Goal: Task Accomplishment & Management: Manage account settings

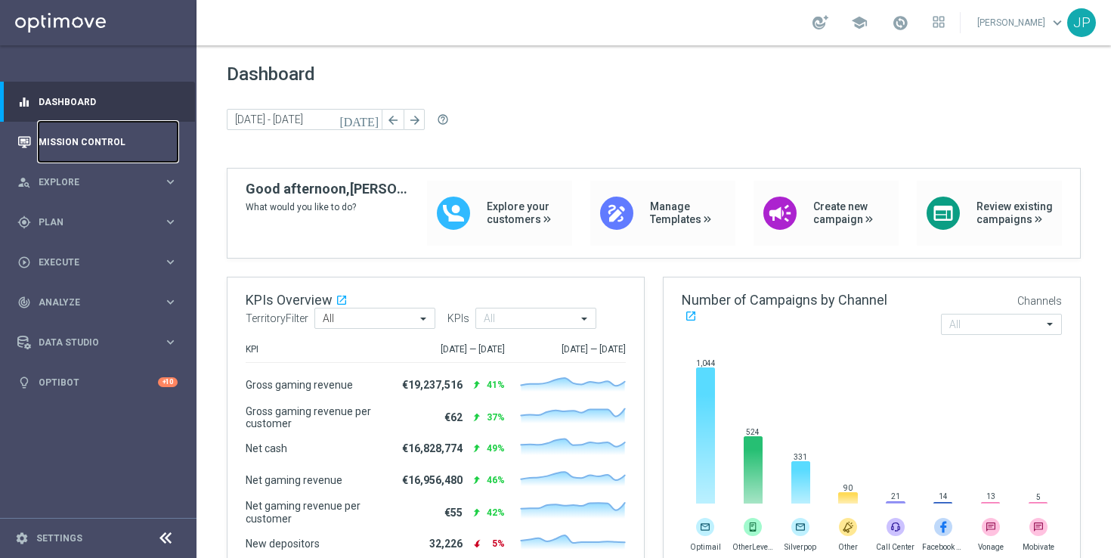
click at [127, 139] on link "Mission Control" at bounding box center [108, 142] width 139 height 40
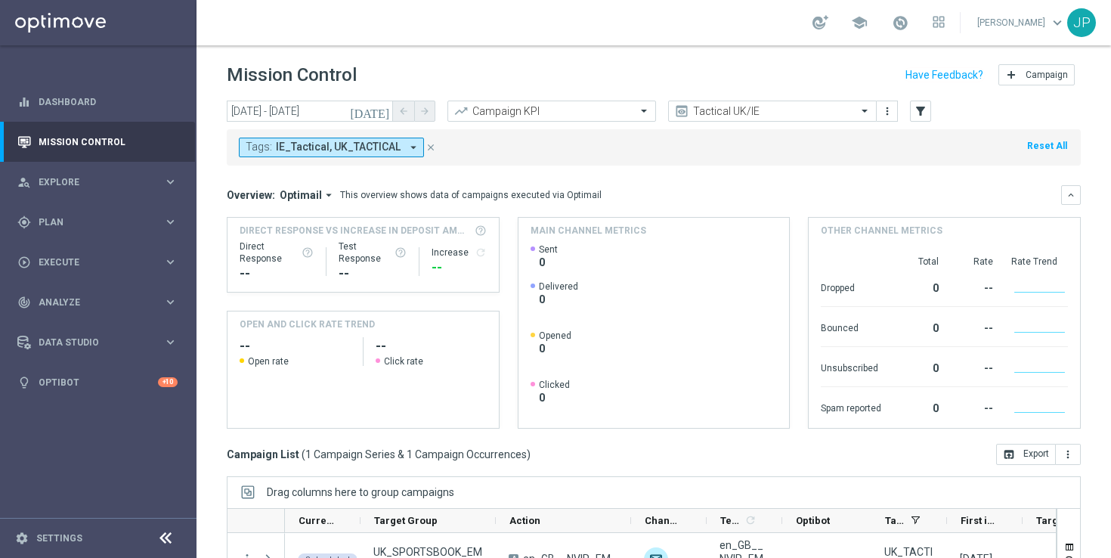
click at [382, 107] on icon "[DATE]" at bounding box center [370, 111] width 41 height 14
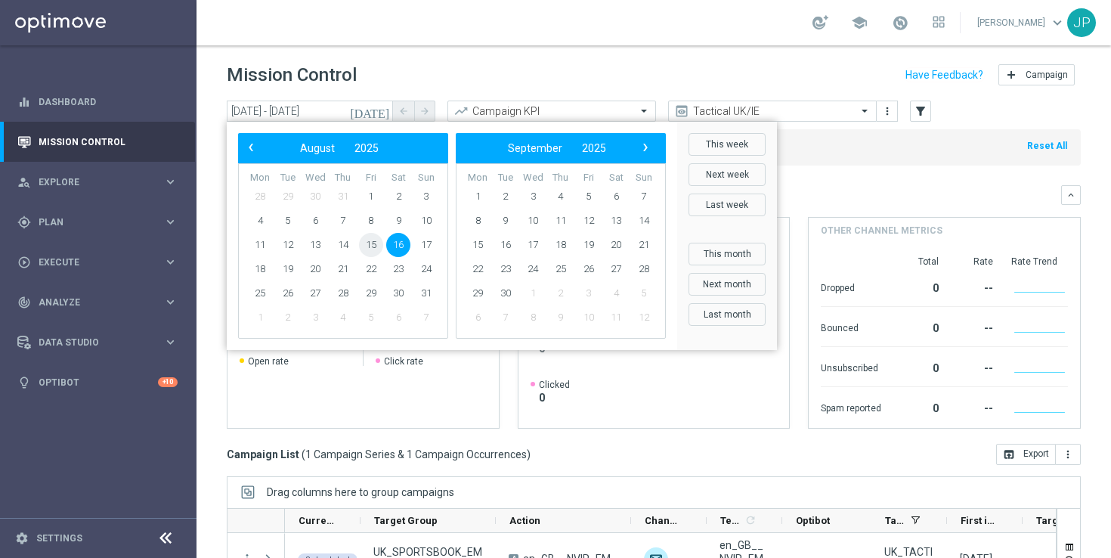
click at [369, 241] on span "15" at bounding box center [371, 245] width 24 height 24
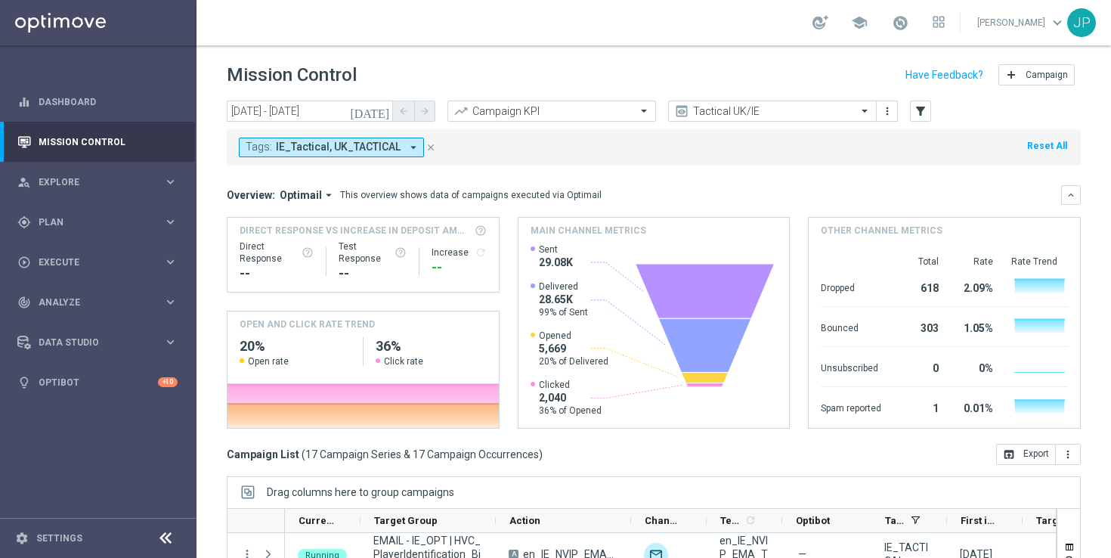
click at [385, 110] on icon "[DATE]" at bounding box center [370, 111] width 41 height 14
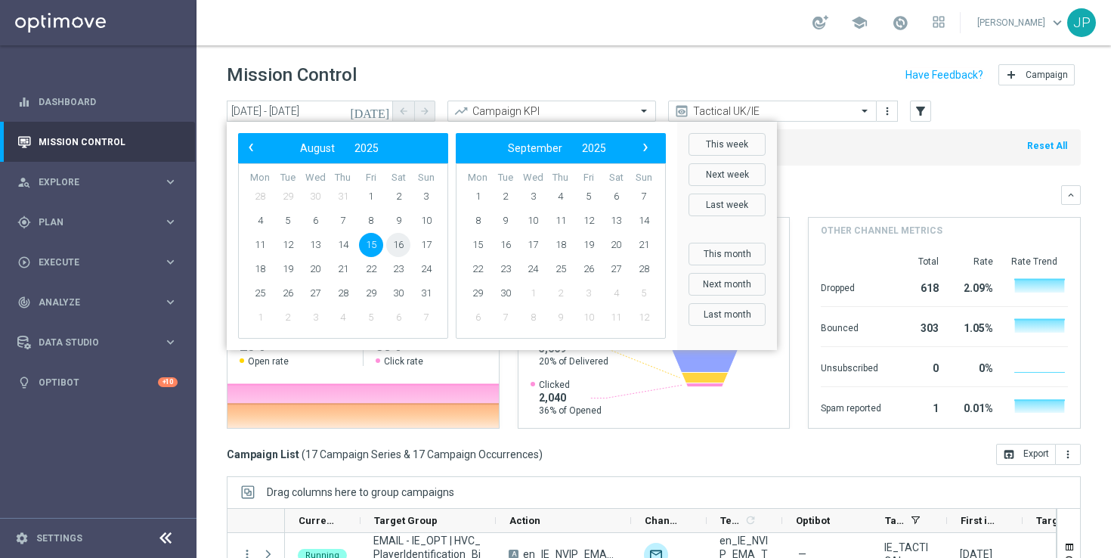
click at [390, 243] on span "16" at bounding box center [398, 245] width 24 height 24
click at [401, 243] on span "16" at bounding box center [398, 245] width 24 height 24
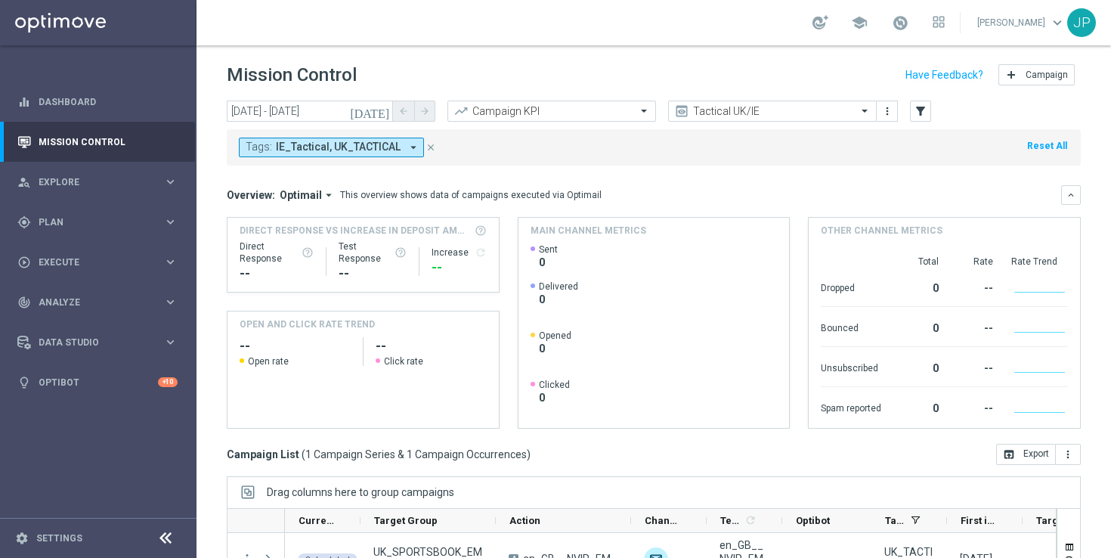
click at [383, 115] on icon "[DATE]" at bounding box center [370, 111] width 41 height 14
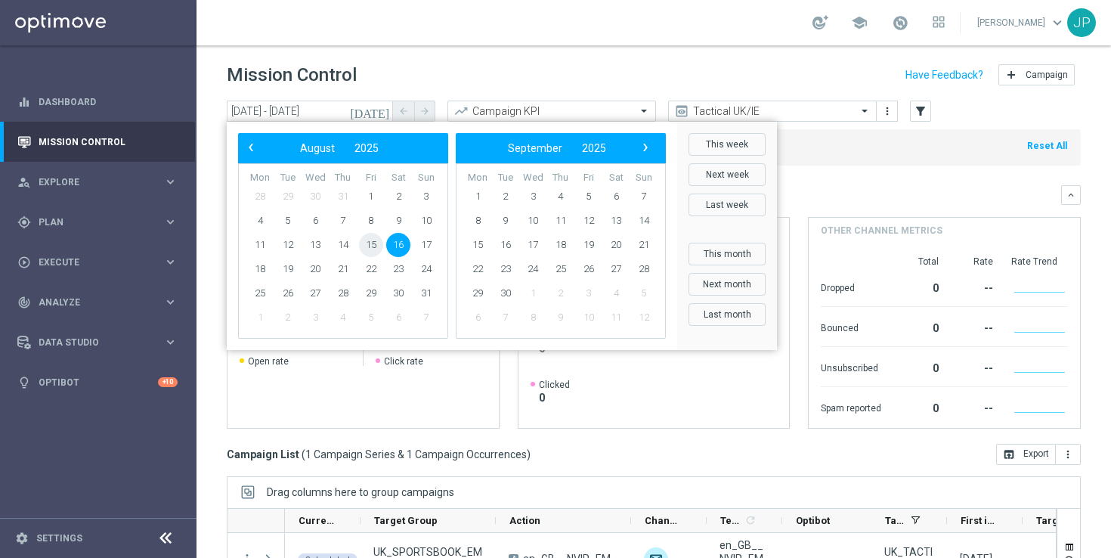
click at [370, 245] on span "15" at bounding box center [371, 245] width 24 height 24
type input "[DATE] - [DATE]"
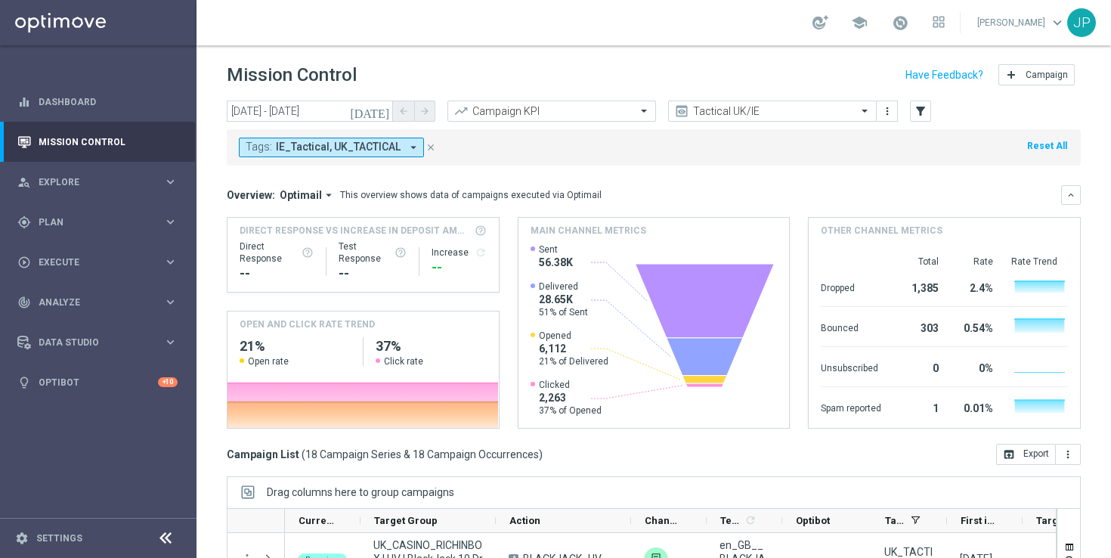
click at [427, 145] on icon "close" at bounding box center [431, 147] width 11 height 11
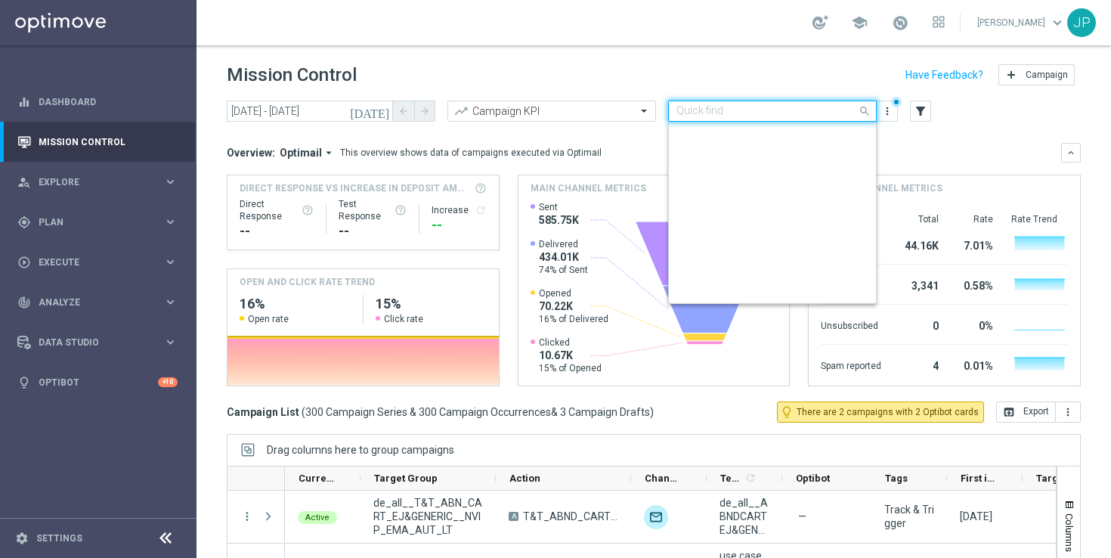
click at [865, 111] on span at bounding box center [866, 110] width 19 height 19
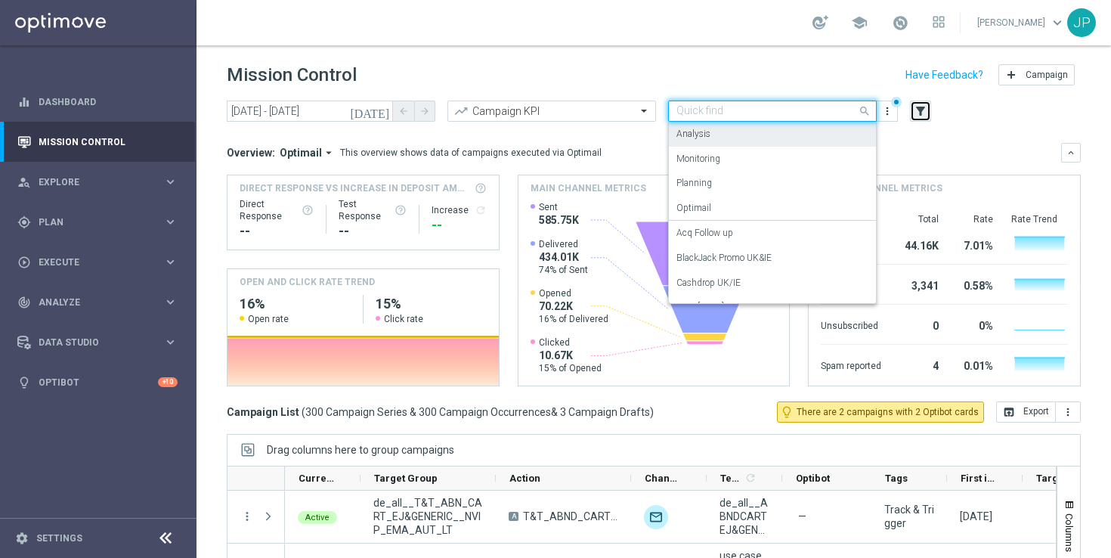
click at [926, 113] on icon "filter_alt" at bounding box center [921, 111] width 14 height 14
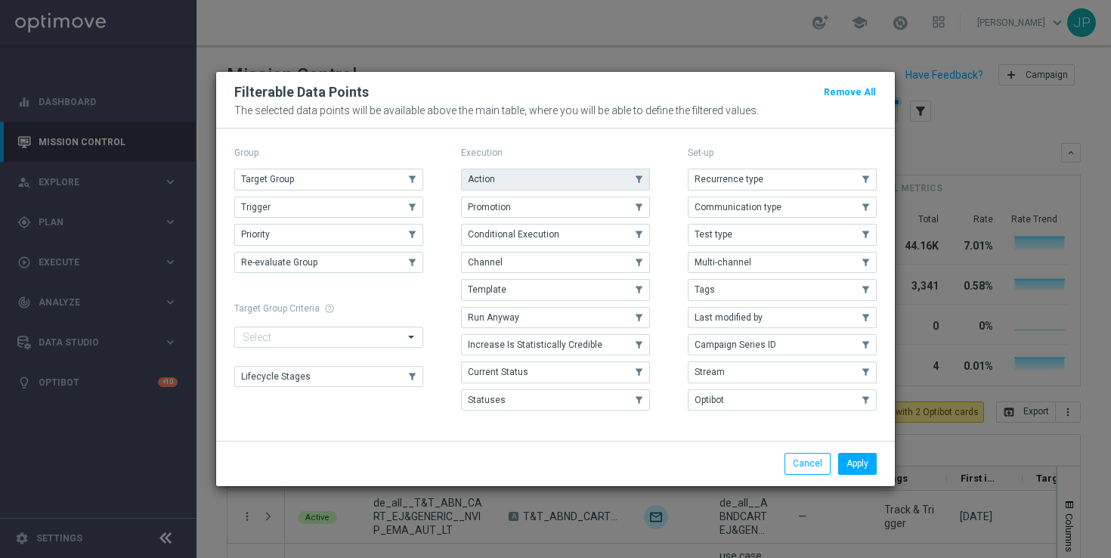
click at [583, 182] on button "Action" at bounding box center [555, 179] width 189 height 21
click at [853, 459] on button "Apply" at bounding box center [857, 463] width 39 height 21
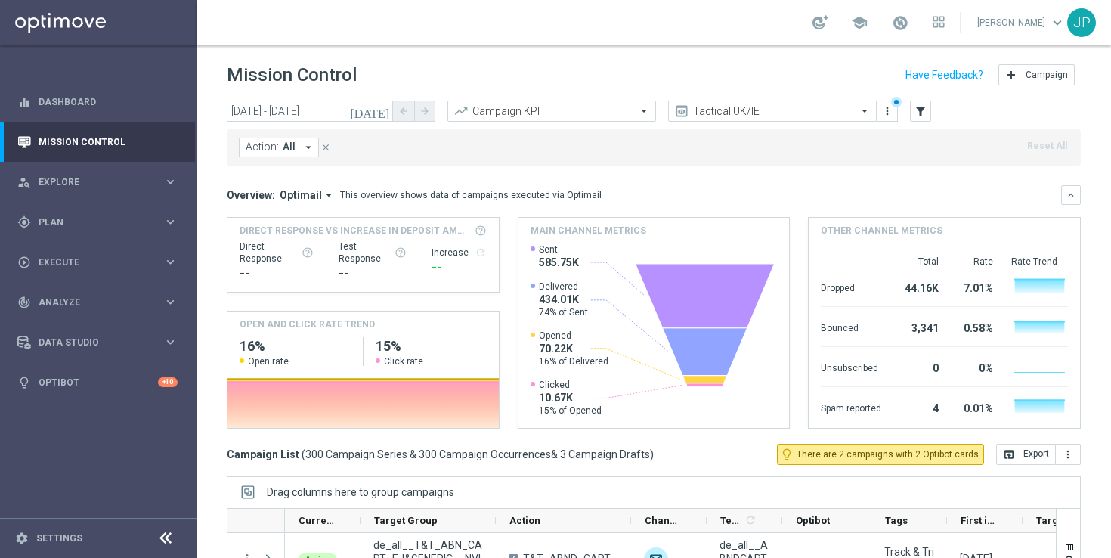
click at [283, 147] on span "All" at bounding box center [289, 147] width 13 height 13
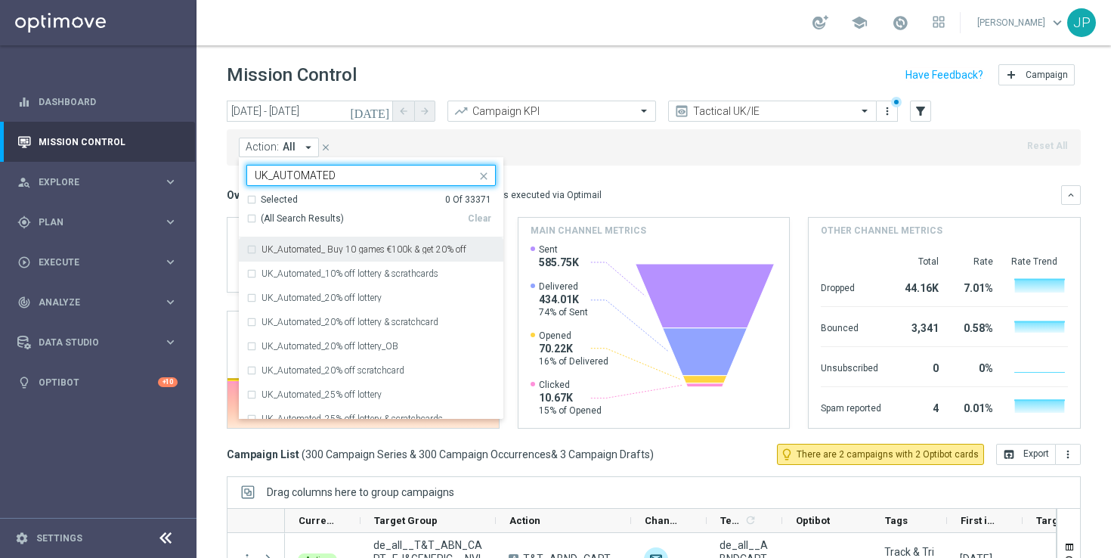
click at [329, 171] on input "UK_AUTOMATED" at bounding box center [365, 175] width 221 height 13
click at [320, 171] on input "UK_AUTOMATED" at bounding box center [365, 175] width 221 height 13
type input "U"
type input "A"
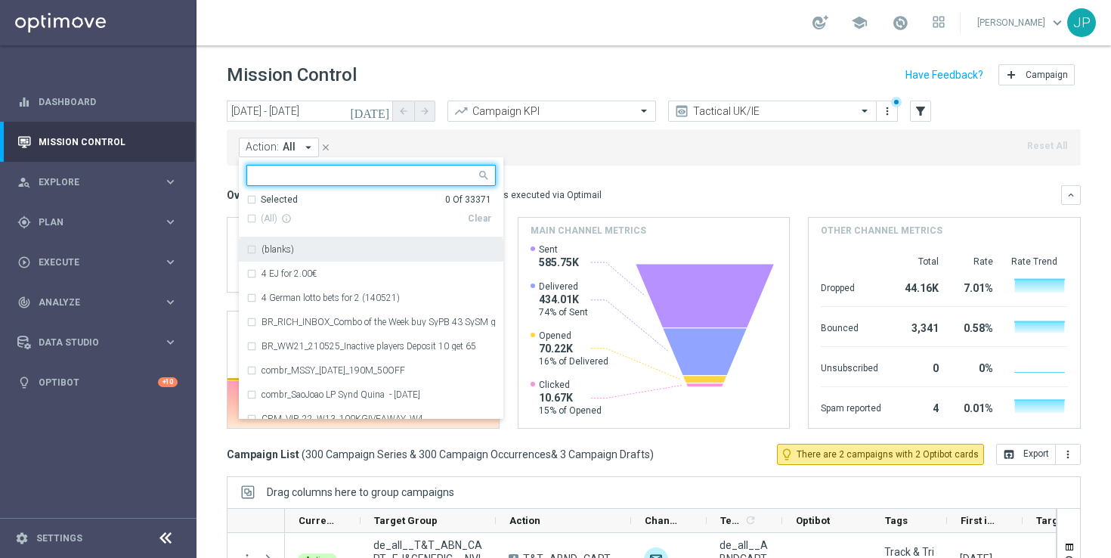
click at [607, 157] on div "Action: All arrow_drop_down Selected 0 Of 33371 (All) info_outline Clear (blank…" at bounding box center [654, 147] width 854 height 36
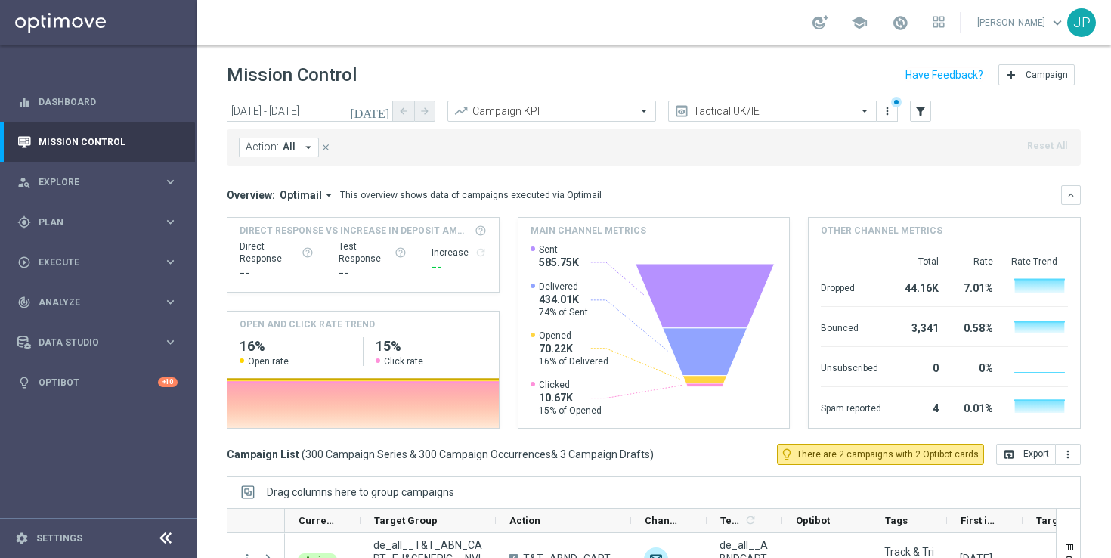
click at [773, 115] on input "text" at bounding box center [758, 111] width 162 height 13
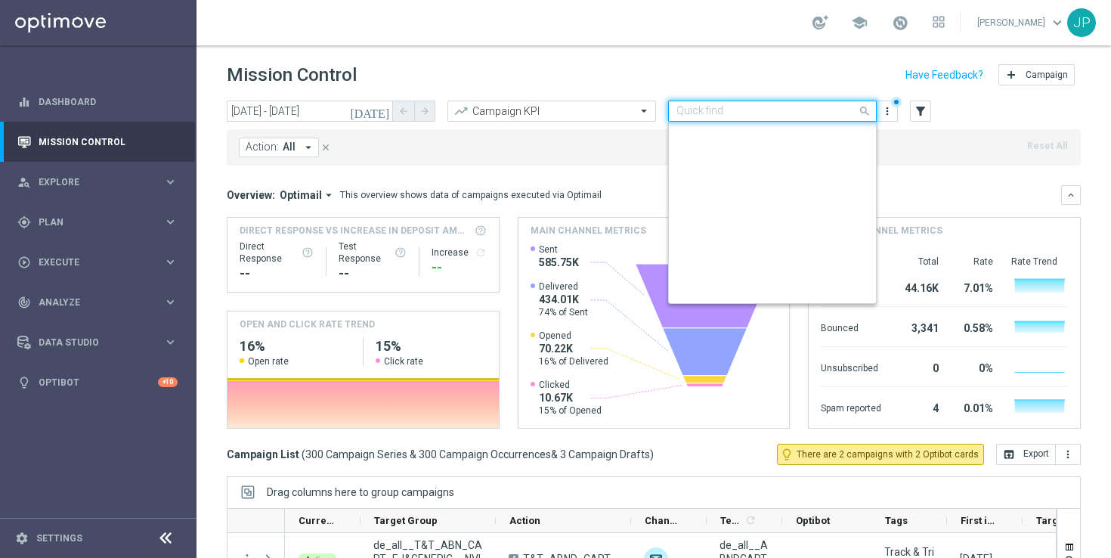
scroll to position [293, 0]
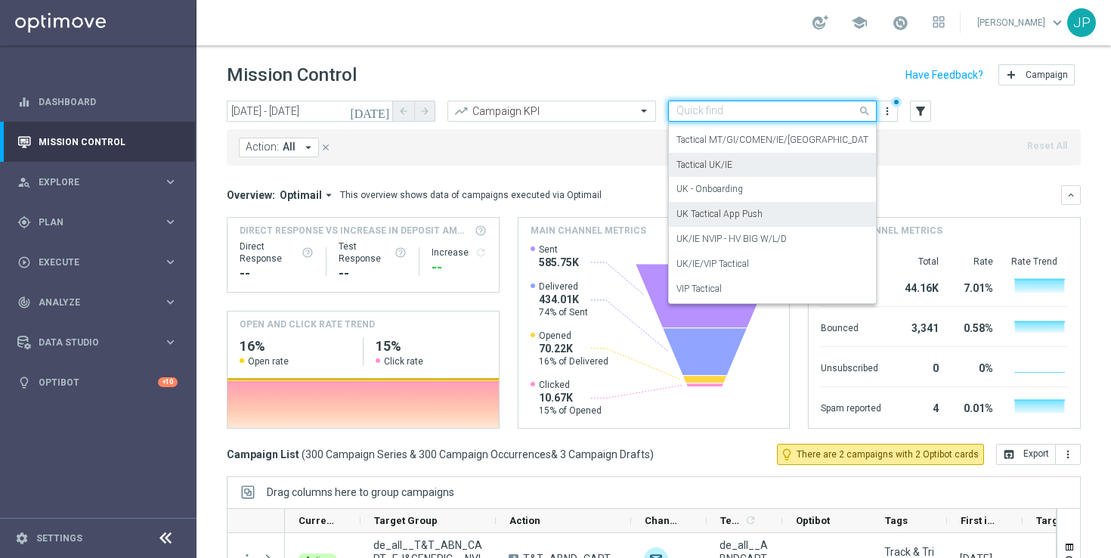
click at [733, 219] on label "UK Tactical App Push" at bounding box center [720, 214] width 86 height 13
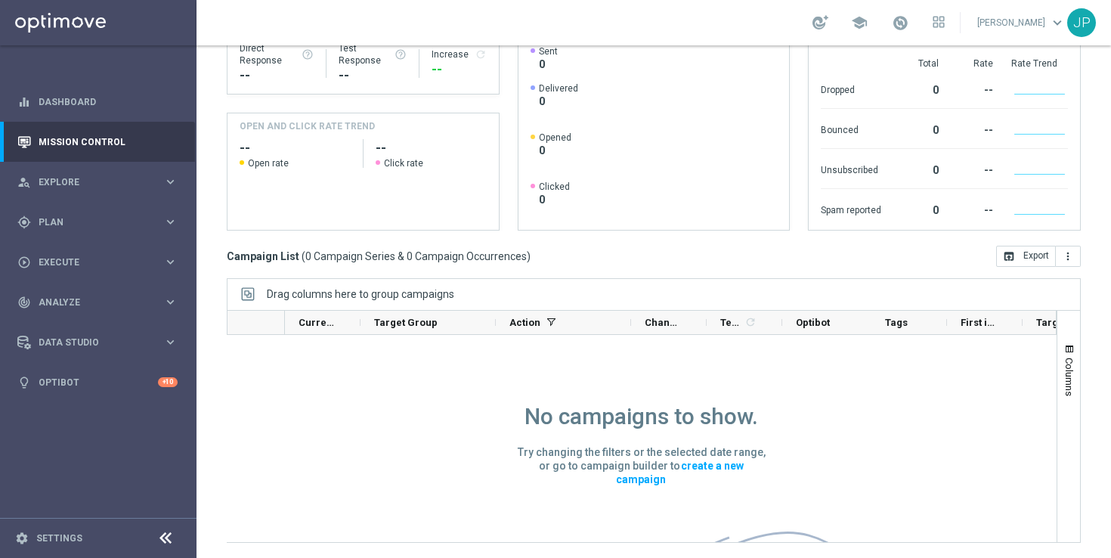
scroll to position [0, 0]
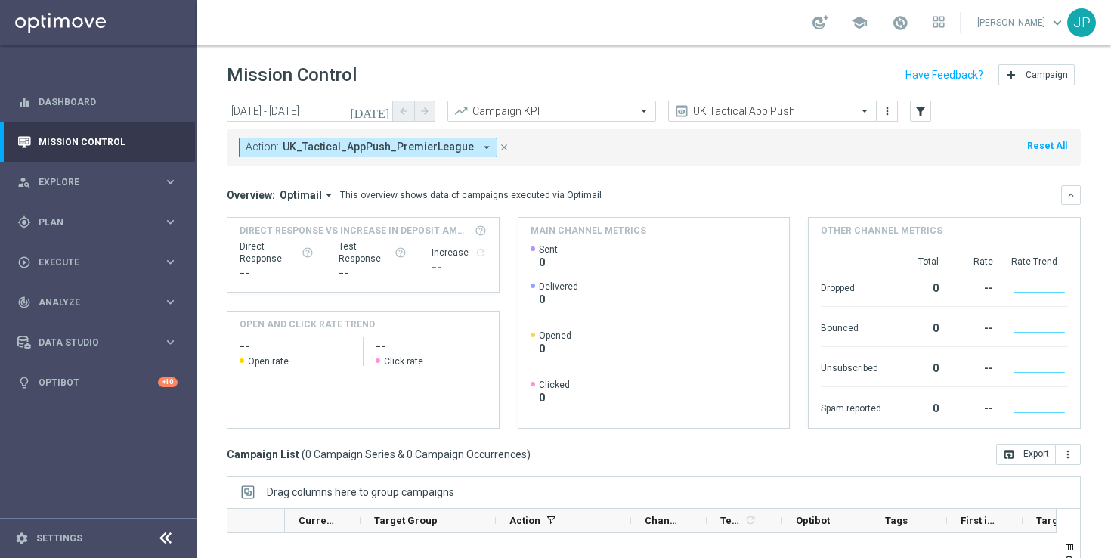
click at [499, 147] on icon "close" at bounding box center [504, 147] width 11 height 11
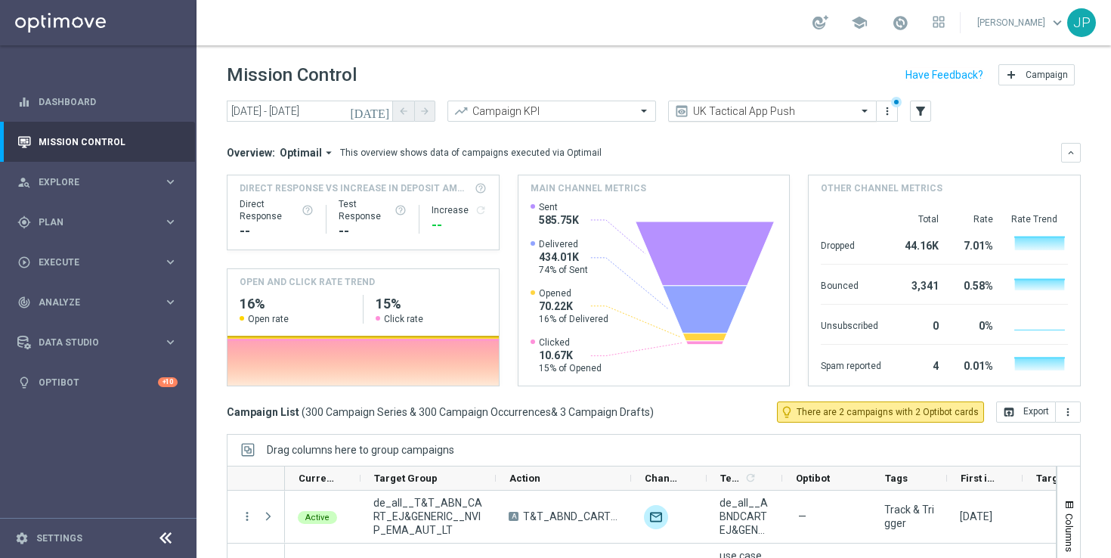
click at [801, 112] on input "text" at bounding box center [758, 111] width 162 height 13
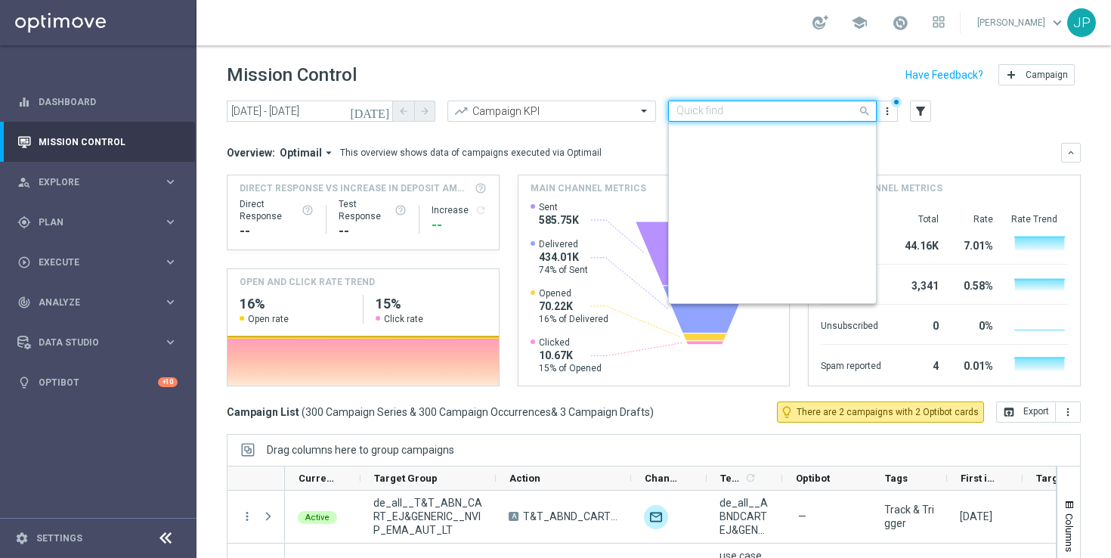
scroll to position [293, 0]
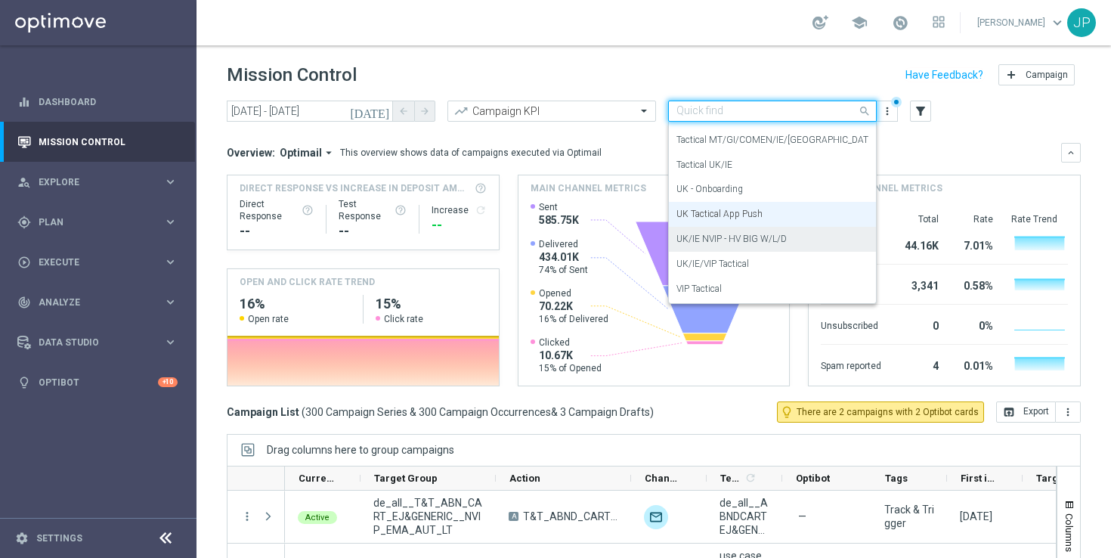
click at [757, 240] on label "UK/IE NVIP - HV BIG W/L/D" at bounding box center [732, 239] width 110 height 13
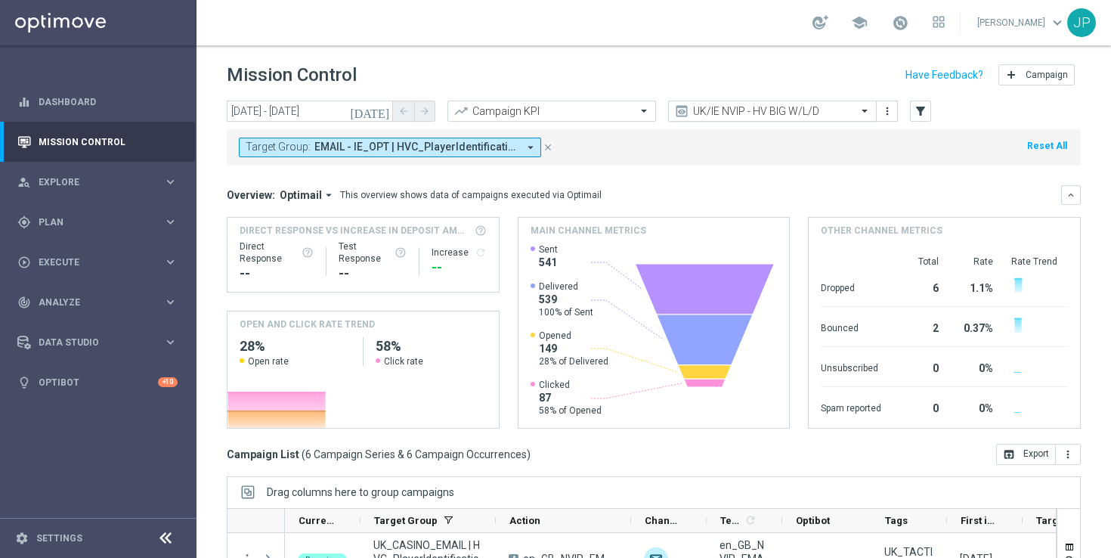
click at [819, 112] on input "text" at bounding box center [758, 111] width 162 height 13
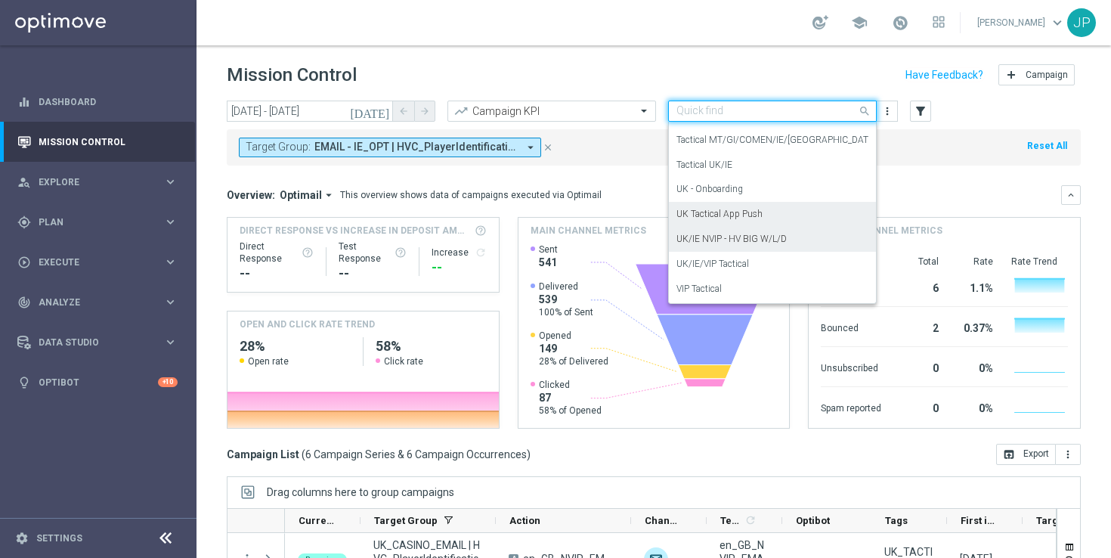
click at [794, 215] on div "UK Tactical App Push" at bounding box center [773, 214] width 192 height 25
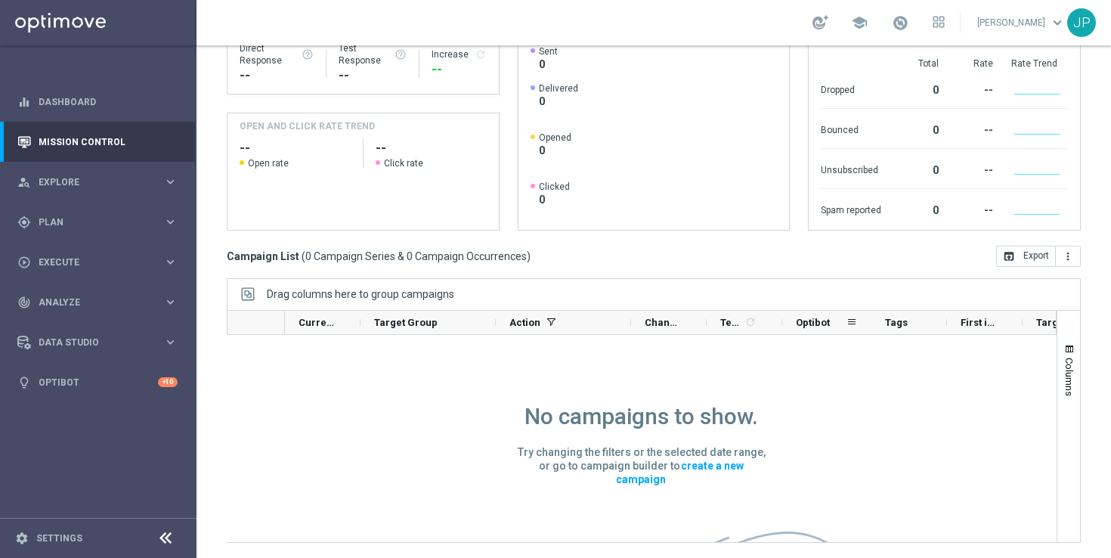
scroll to position [0, 0]
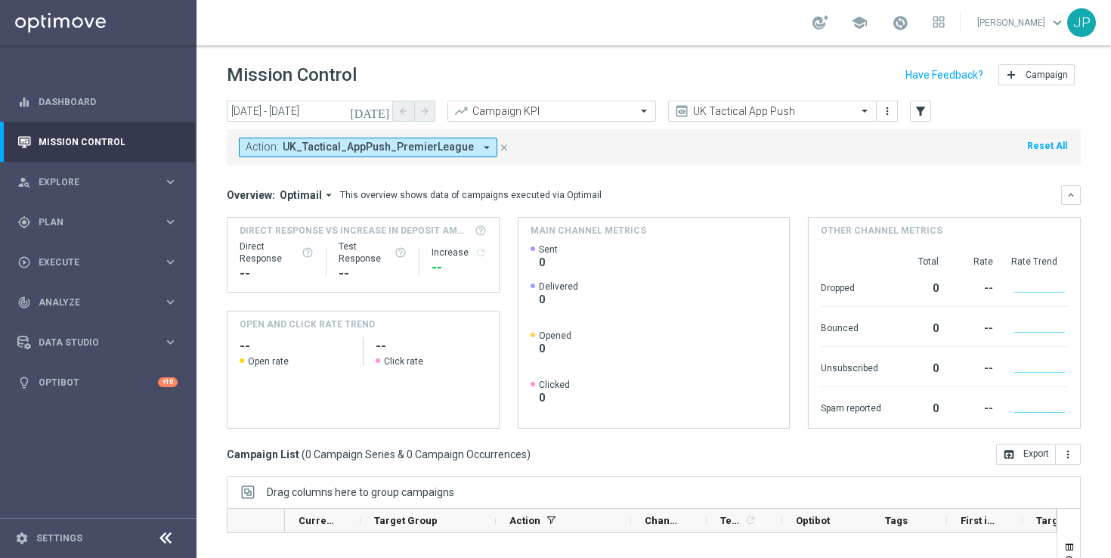
click at [499, 148] on icon "close" at bounding box center [504, 147] width 11 height 11
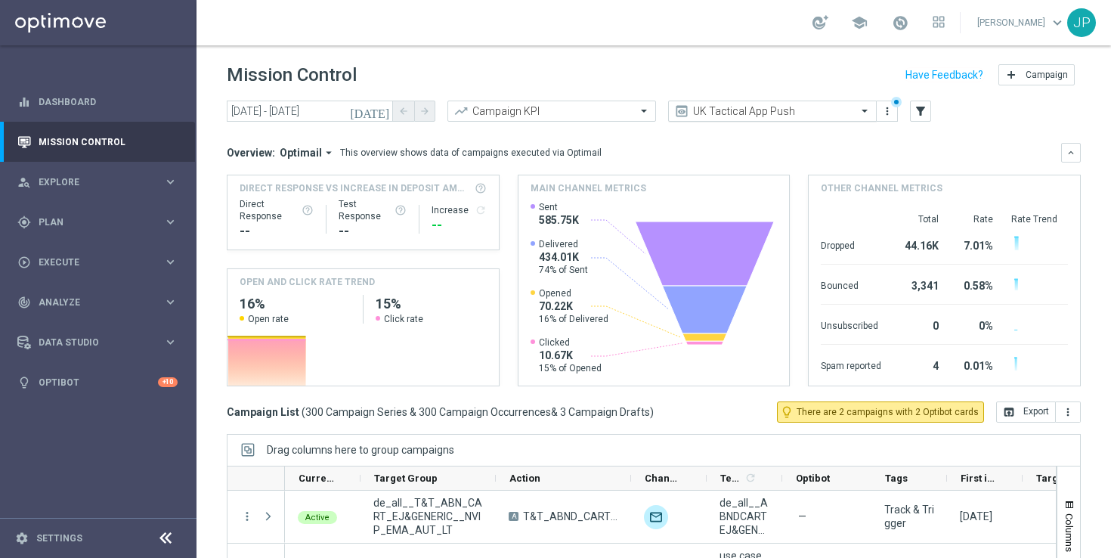
click at [862, 111] on span at bounding box center [866, 110] width 19 height 13
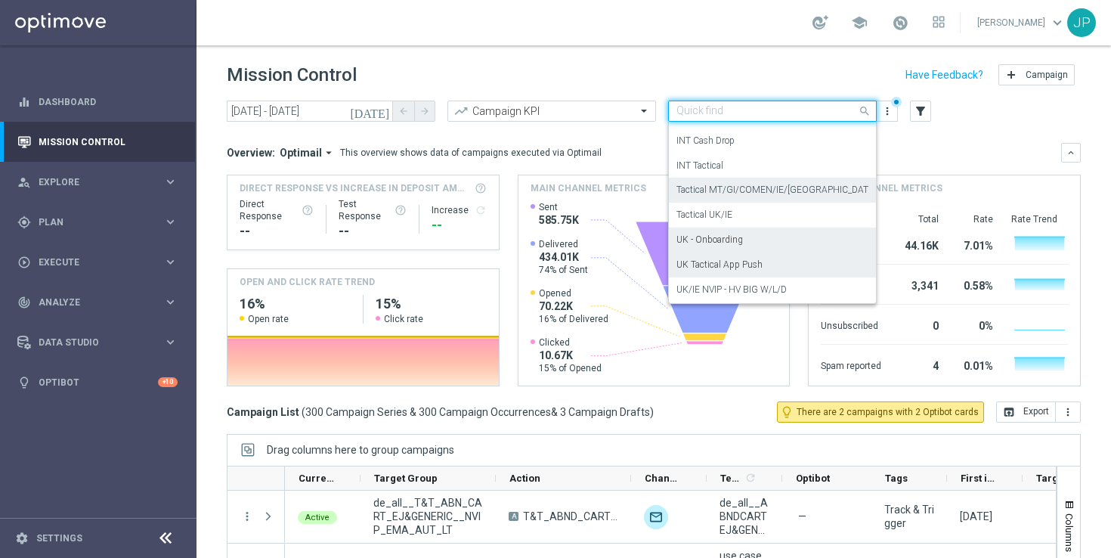
scroll to position [221, 0]
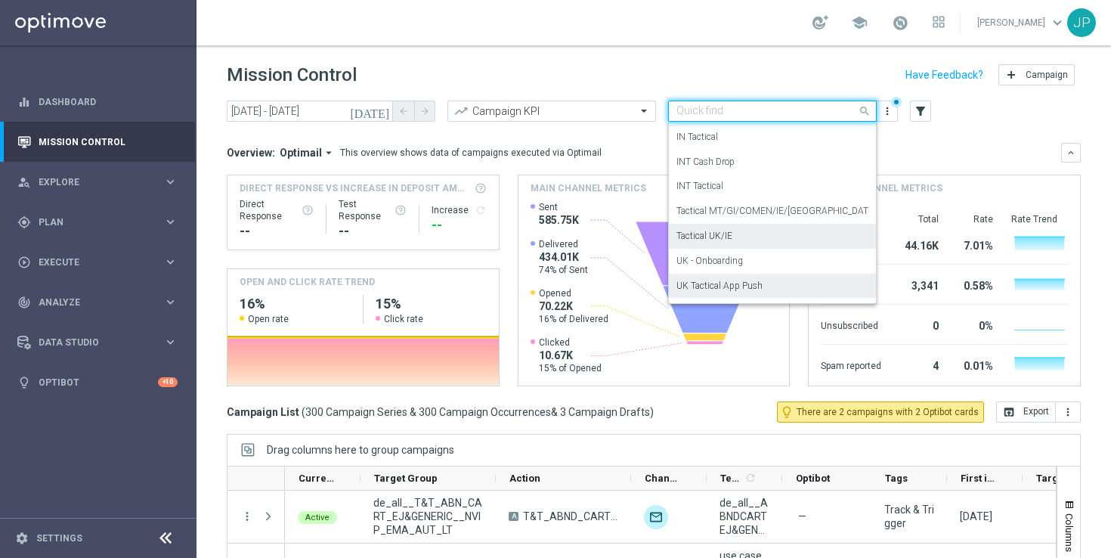
click at [774, 233] on div "Tactical UK/IE" at bounding box center [773, 236] width 192 height 25
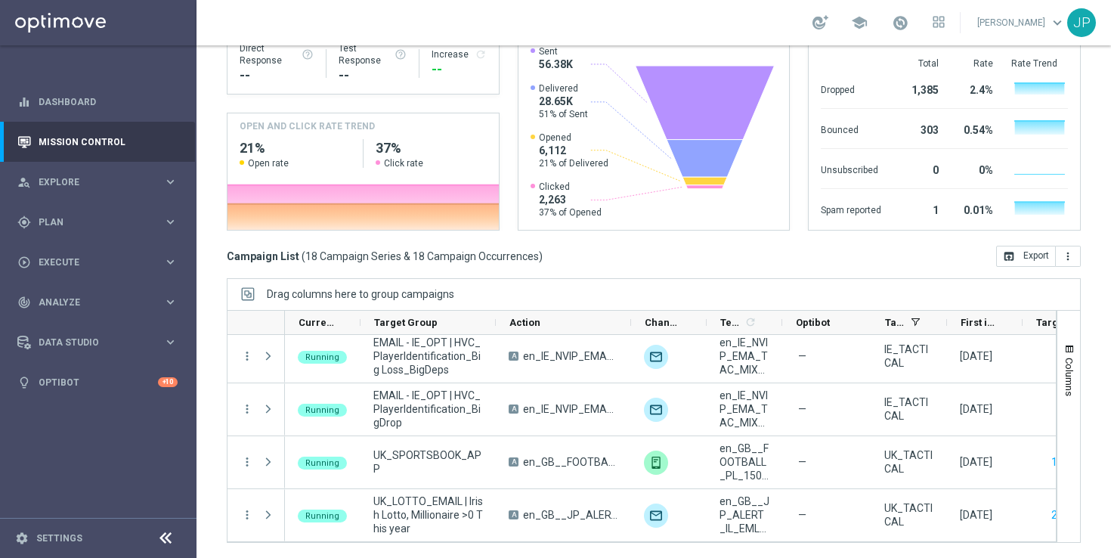
scroll to position [0, 0]
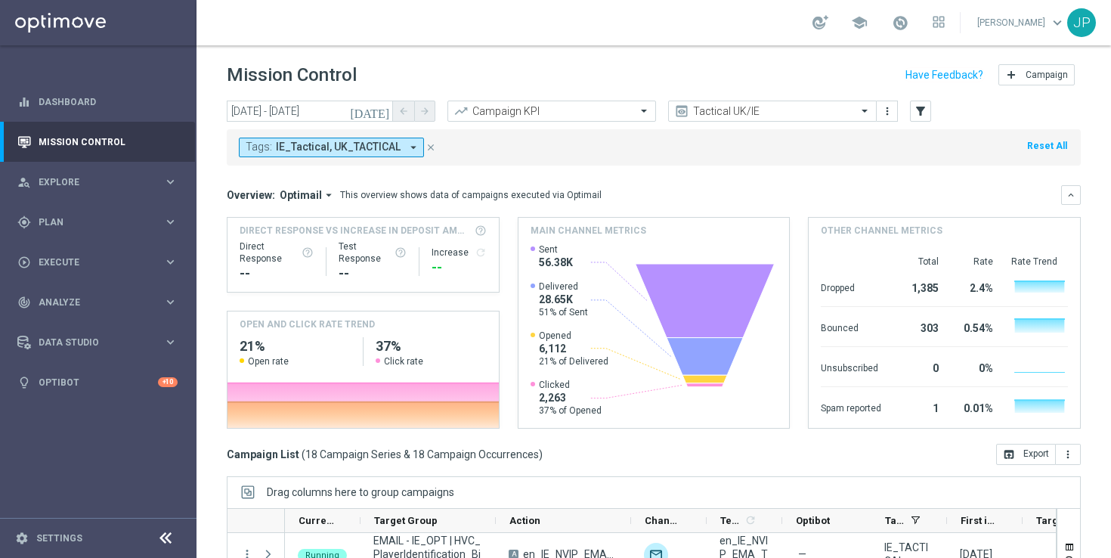
click at [429, 144] on icon "close" at bounding box center [431, 147] width 11 height 11
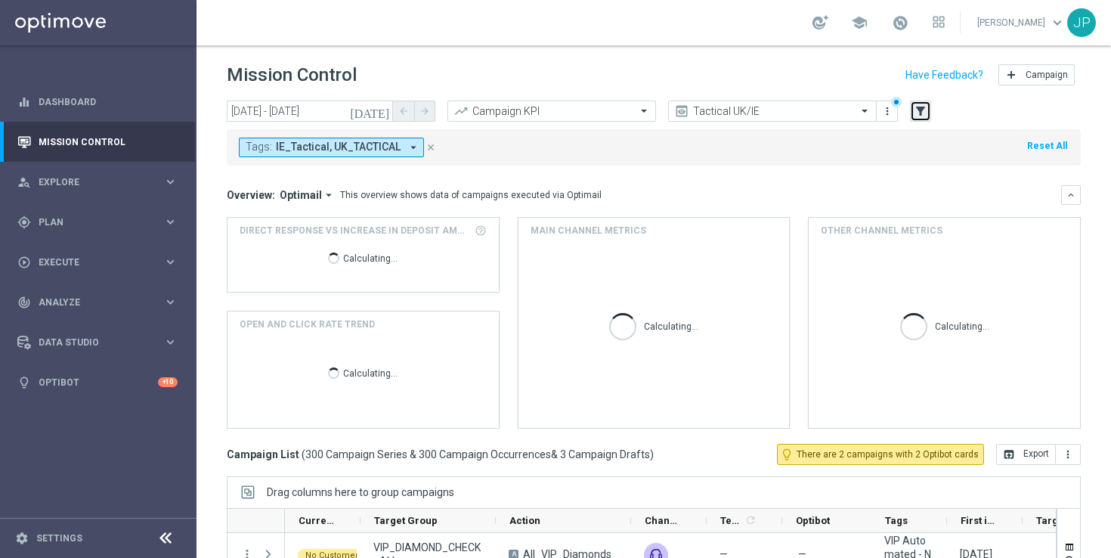
click at [923, 107] on icon "filter_alt" at bounding box center [921, 111] width 14 height 14
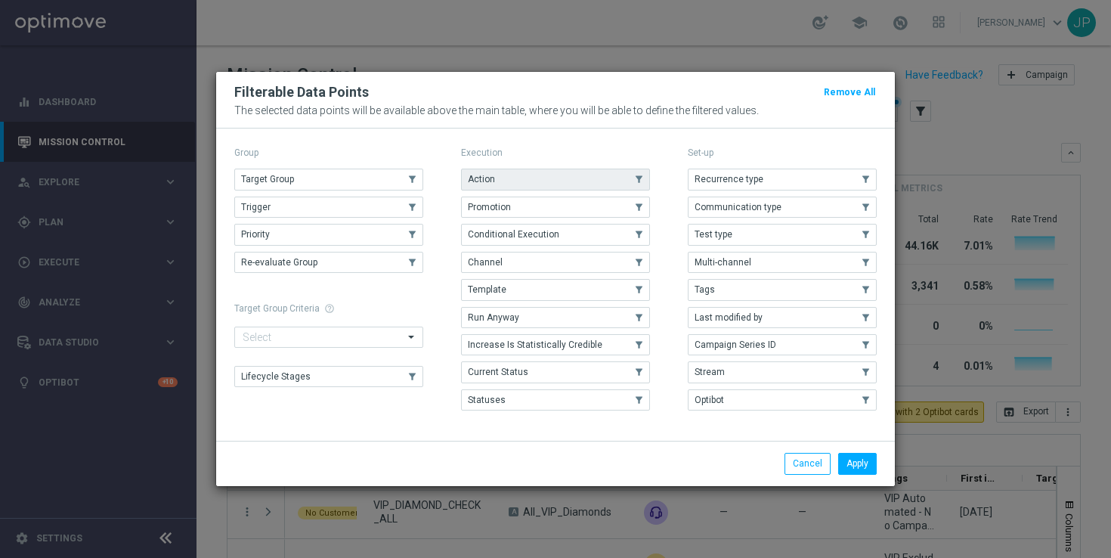
click at [549, 174] on button "Action" at bounding box center [555, 179] width 189 height 21
click at [857, 472] on button "Apply" at bounding box center [857, 463] width 39 height 21
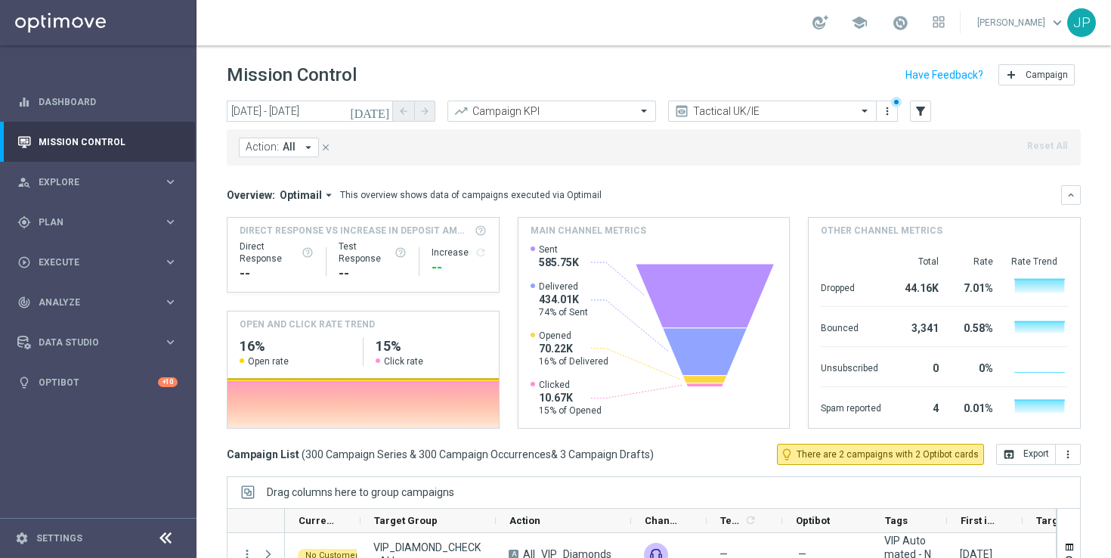
click at [278, 149] on button "Action: All arrow_drop_down" at bounding box center [279, 148] width 80 height 20
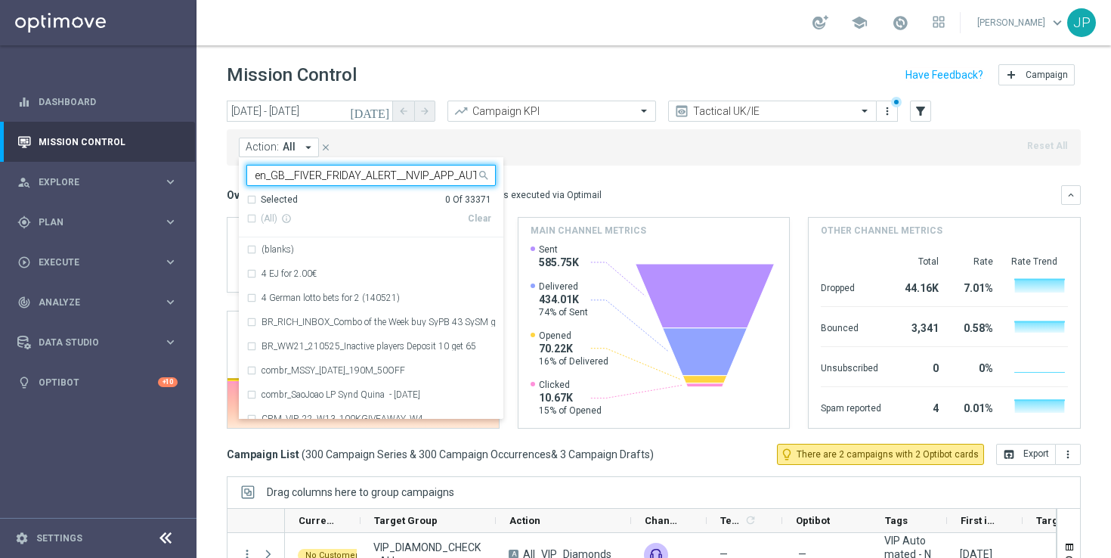
scroll to position [0, 16]
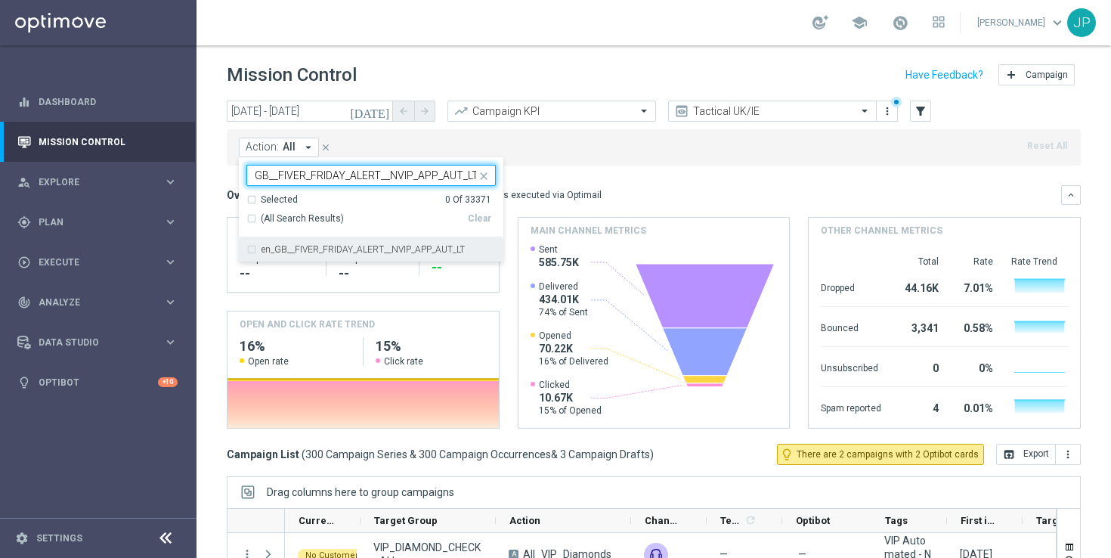
click at [369, 247] on label "en_GB__FIVER_FRIDAY_ALERT__NVIP_APP_AUT_LT" at bounding box center [363, 249] width 203 height 9
type input "en_GB__FIVER_FRIDAY_ALERT__NVIP_APP_AUT_LT"
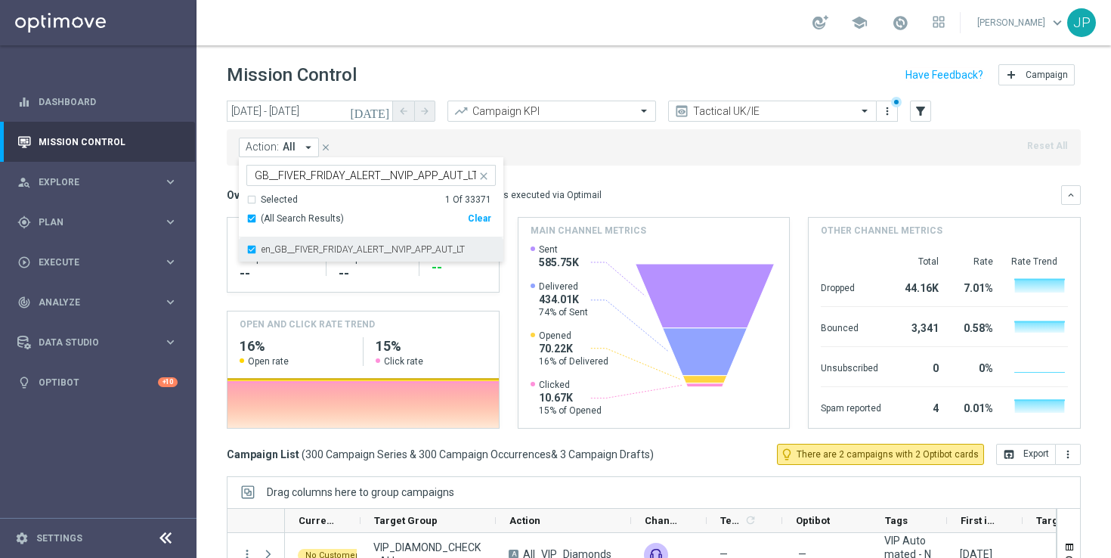
scroll to position [0, 0]
click at [725, 158] on div "Action: All arrow_drop_down en_GB__FIVER_FRIDAY_ALERT__NVIP_APP_AUT_LT en_GB__F…" at bounding box center [654, 147] width 854 height 36
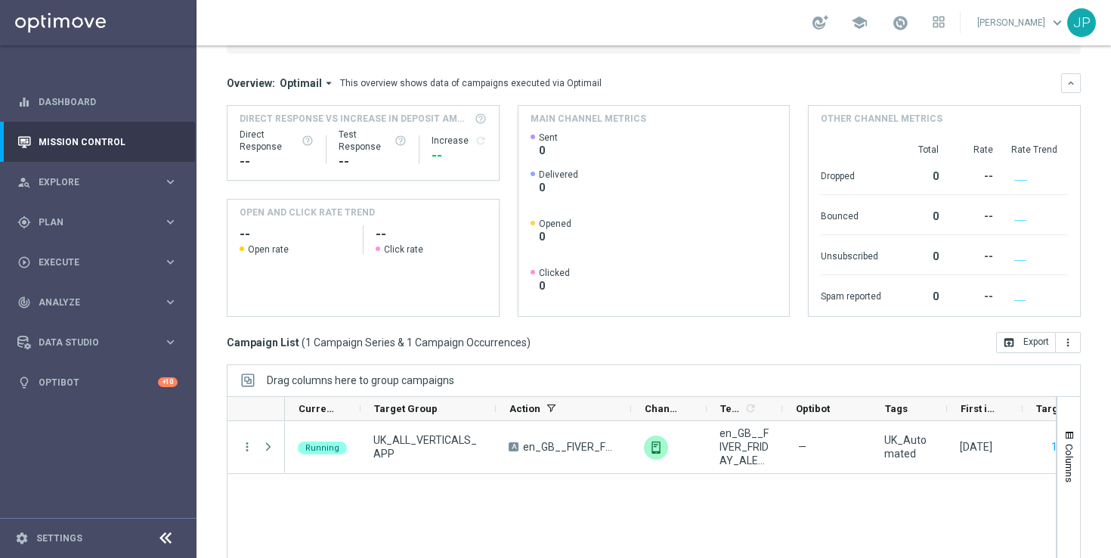
scroll to position [198, 0]
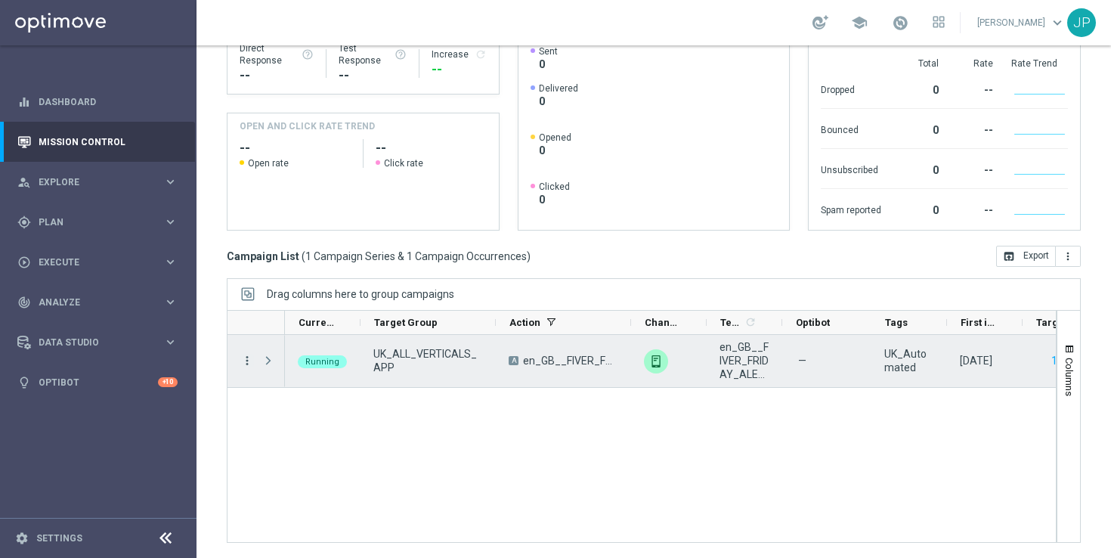
click at [243, 356] on icon "more_vert" at bounding box center [247, 361] width 14 height 14
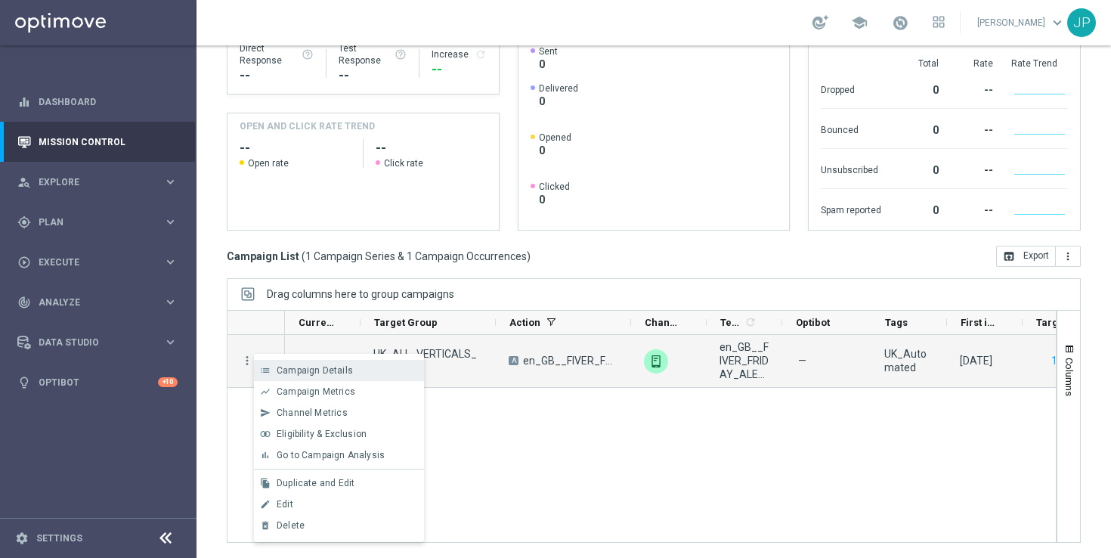
click at [290, 367] on span "Campaign Details" at bounding box center [315, 370] width 76 height 11
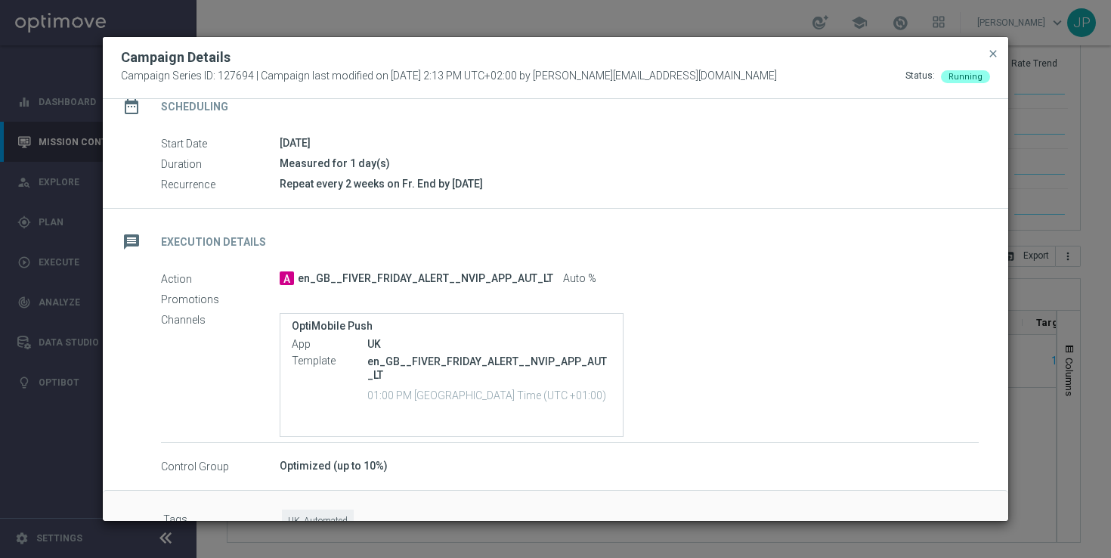
scroll to position [175, 0]
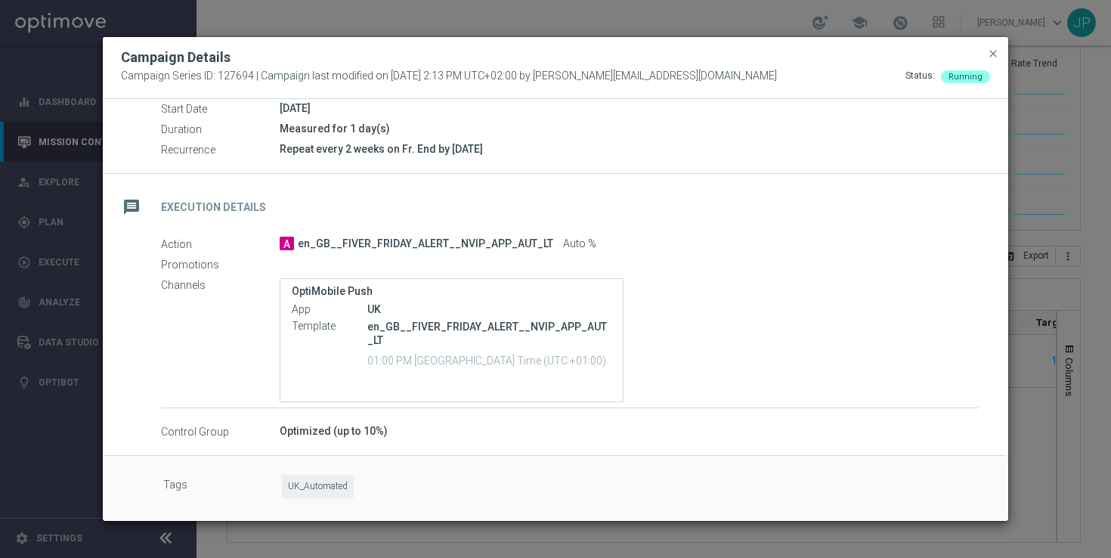
click at [334, 482] on span "UK_Automated" at bounding box center [318, 486] width 72 height 23
copy span "UK_Automated"
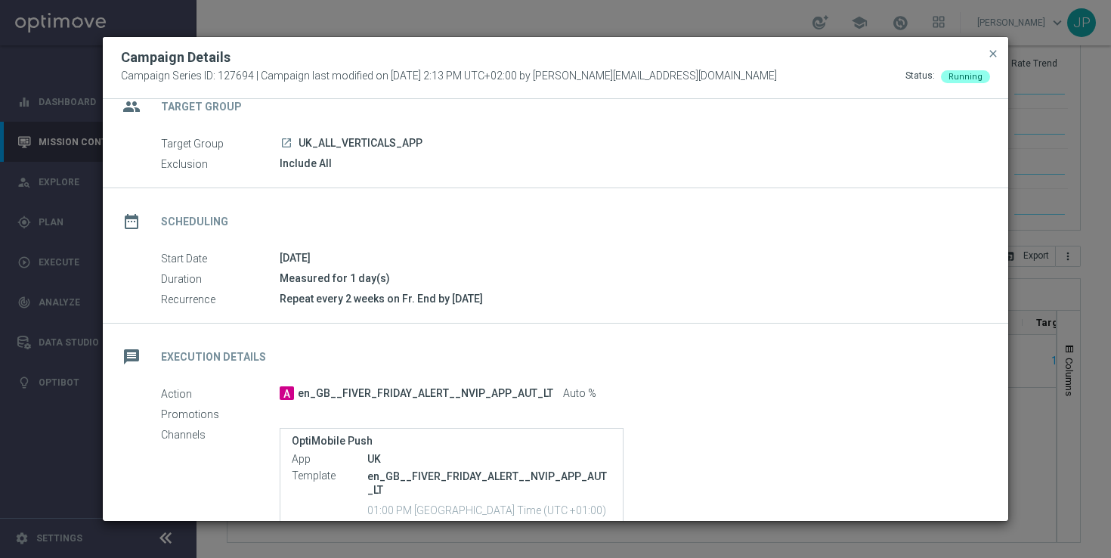
scroll to position [0, 0]
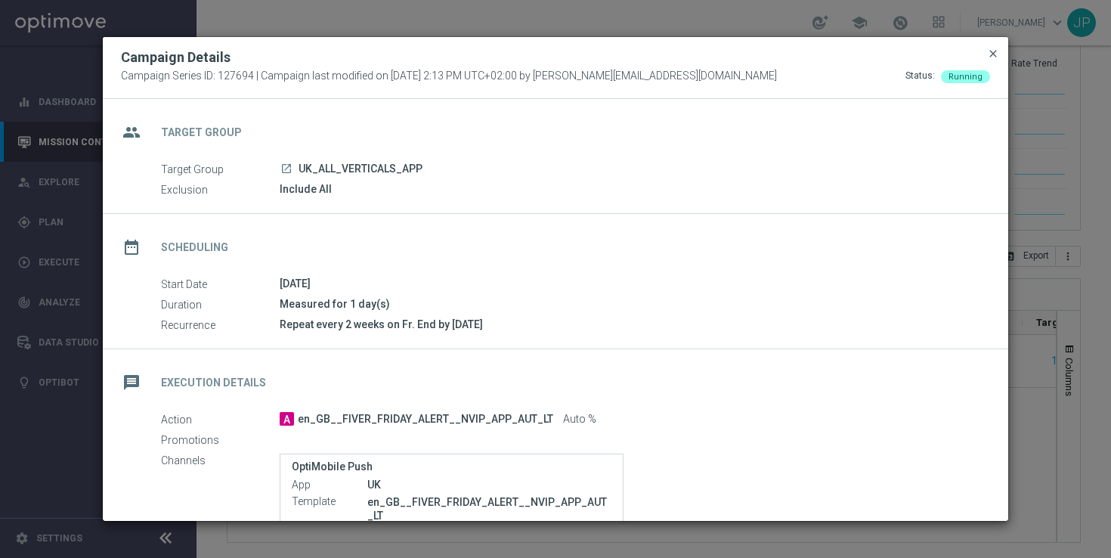
click at [992, 53] on span "close" at bounding box center [993, 54] width 12 height 12
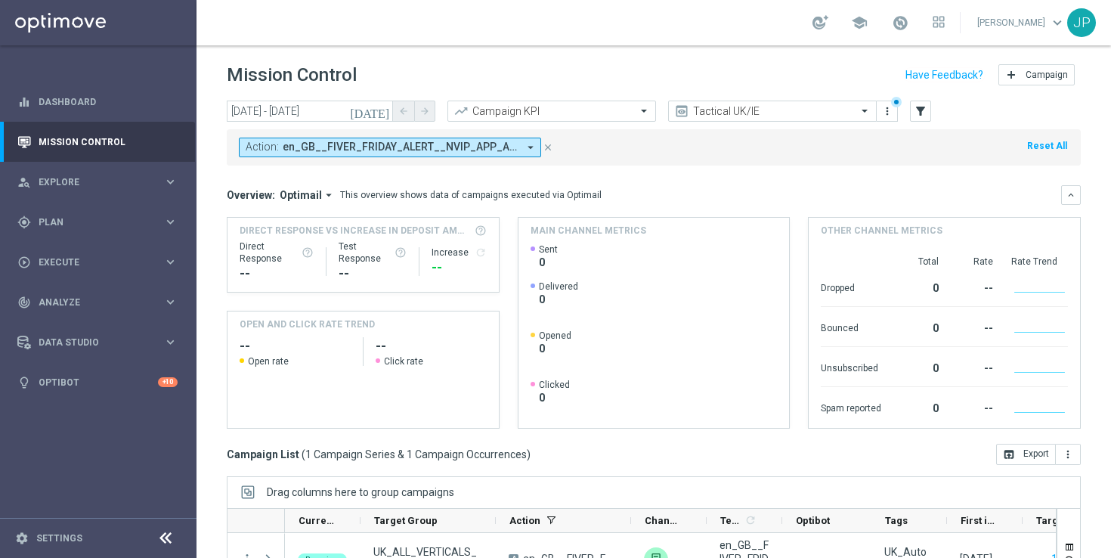
click at [549, 144] on icon "close" at bounding box center [548, 147] width 11 height 11
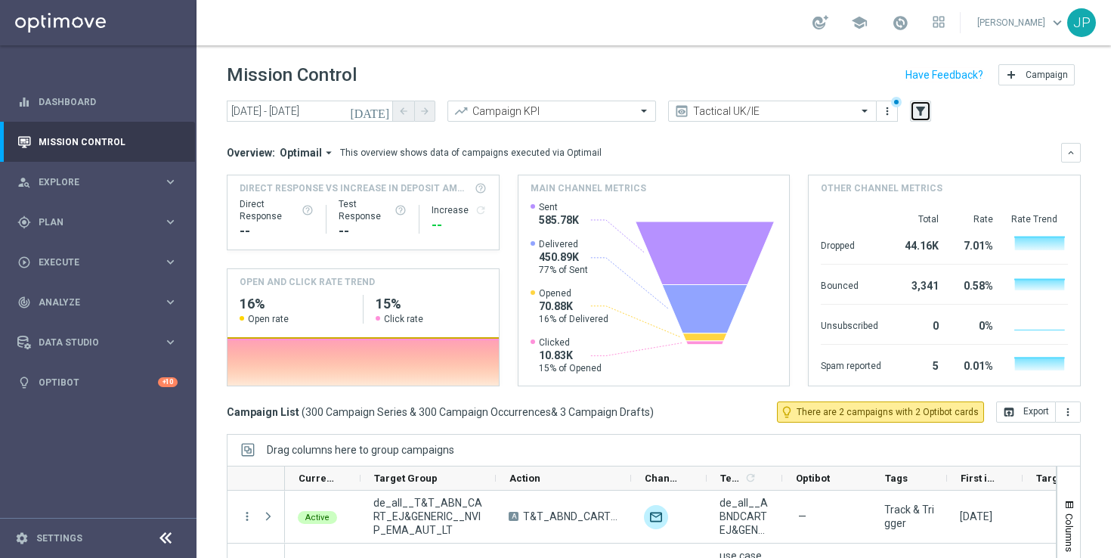
click at [921, 110] on icon "filter_alt" at bounding box center [921, 111] width 14 height 14
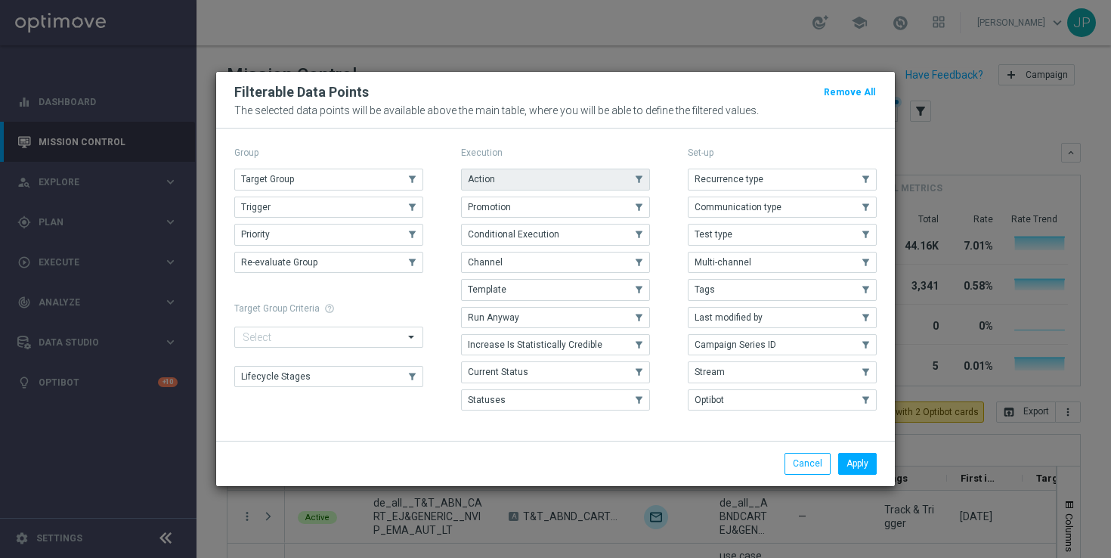
click at [535, 178] on button "Action" at bounding box center [555, 179] width 189 height 21
click at [857, 459] on button "Apply" at bounding box center [857, 463] width 39 height 21
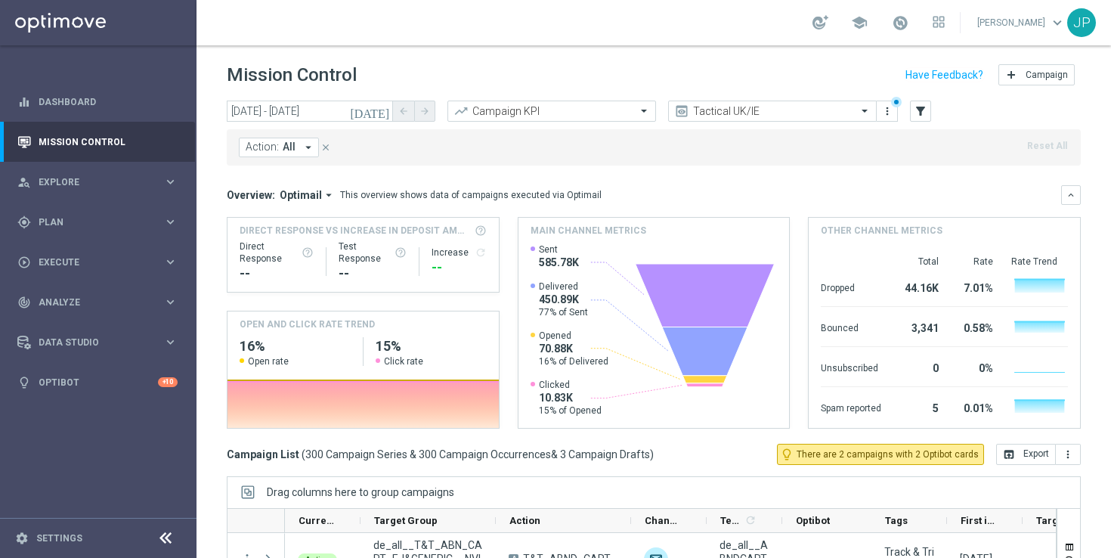
click at [286, 151] on span "All" at bounding box center [289, 147] width 13 height 13
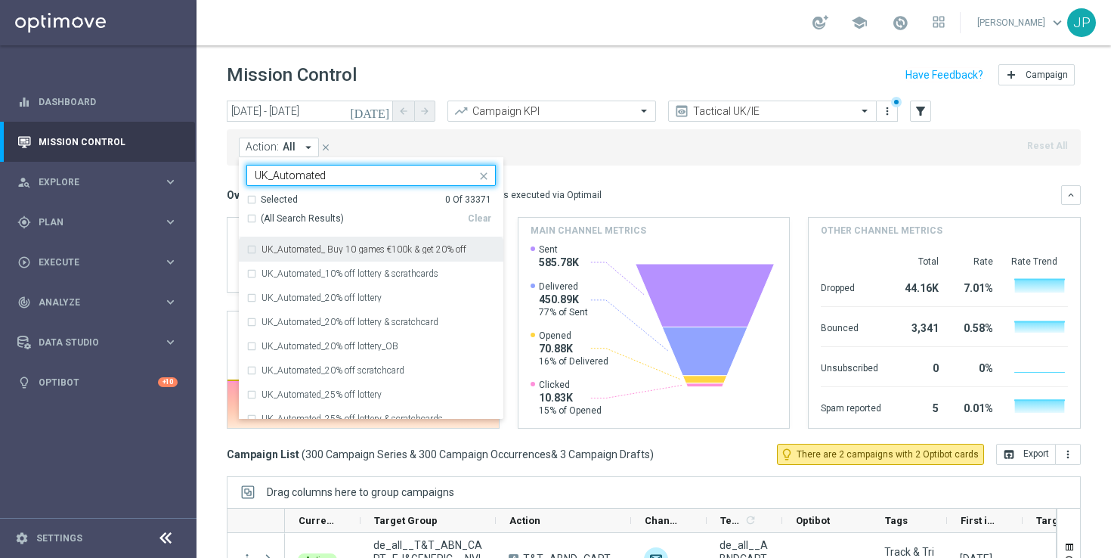
click at [253, 215] on div "(All Search Results)" at bounding box center [356, 218] width 221 height 13
type input "UK_Automated"
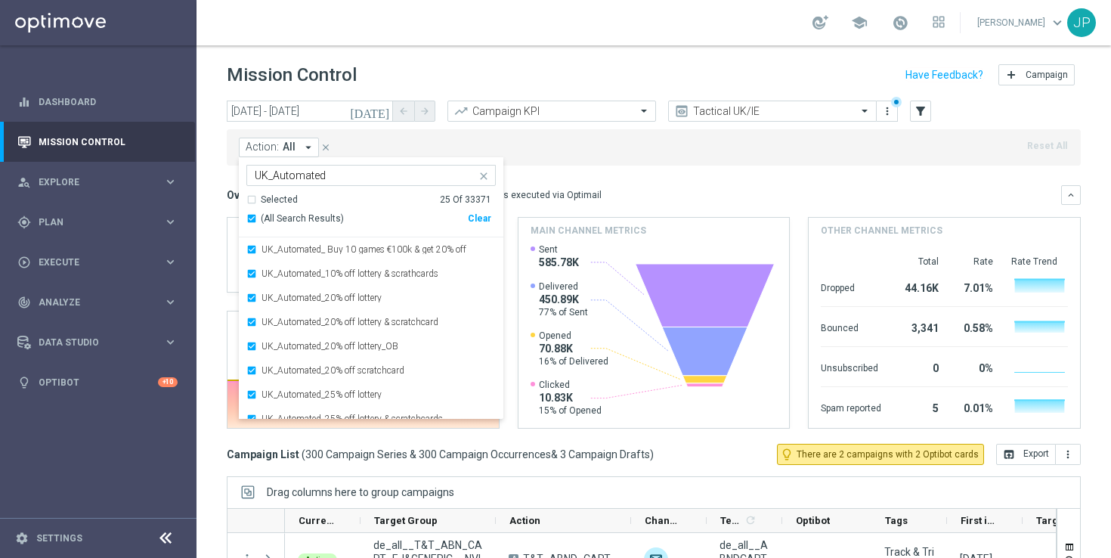
click at [599, 170] on mini-dashboard "Overview: Optimail arrow_drop_down This overview shows data of campaigns execut…" at bounding box center [654, 305] width 854 height 278
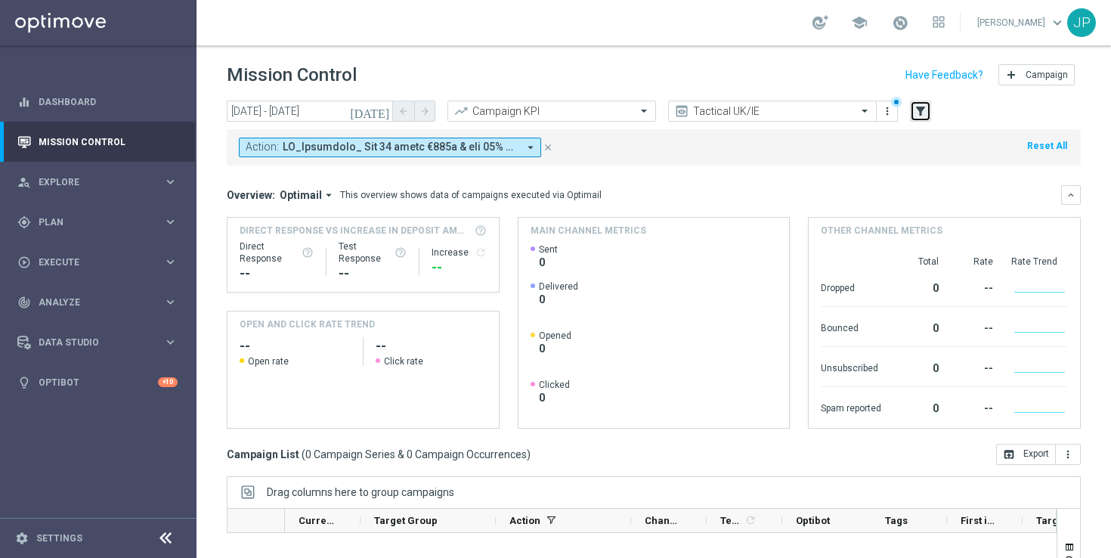
click at [922, 115] on icon "filter_alt" at bounding box center [921, 111] width 14 height 14
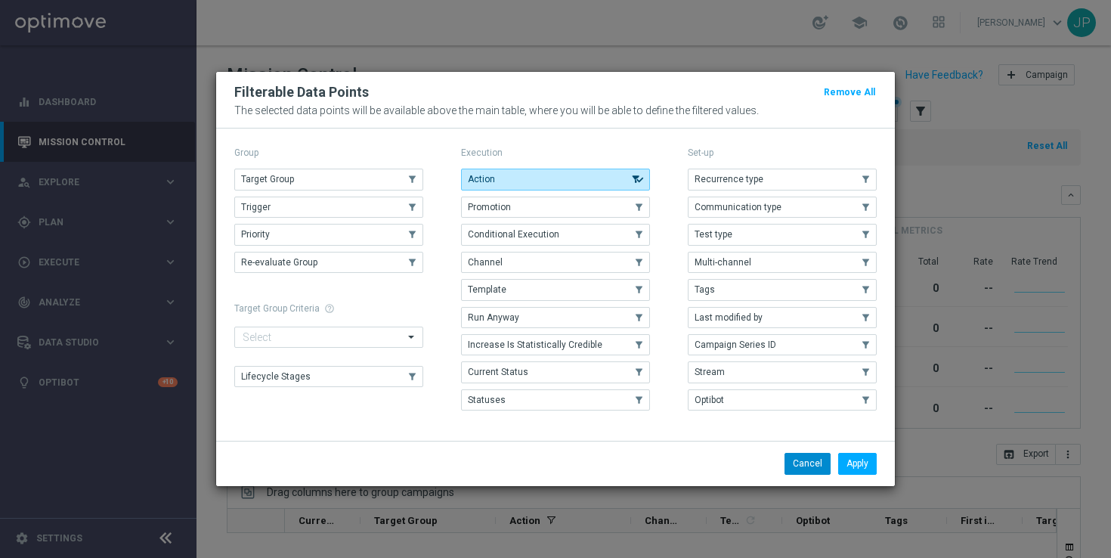
click at [822, 459] on button "Cancel" at bounding box center [808, 463] width 46 height 21
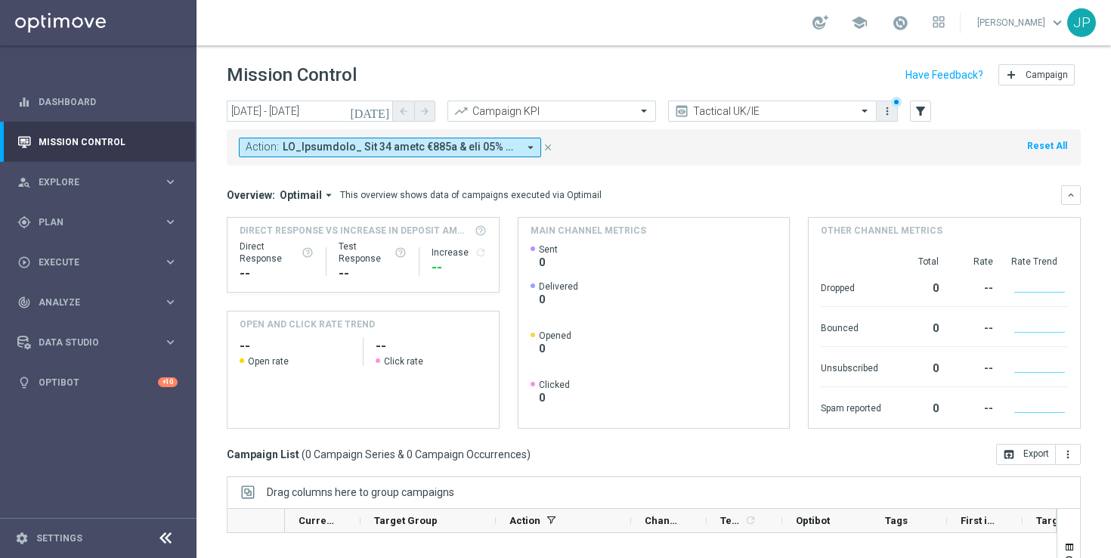
click at [881, 110] on icon "more_vert" at bounding box center [887, 111] width 12 height 12
click at [909, 156] on div "Save as new view" at bounding box center [967, 160] width 137 height 11
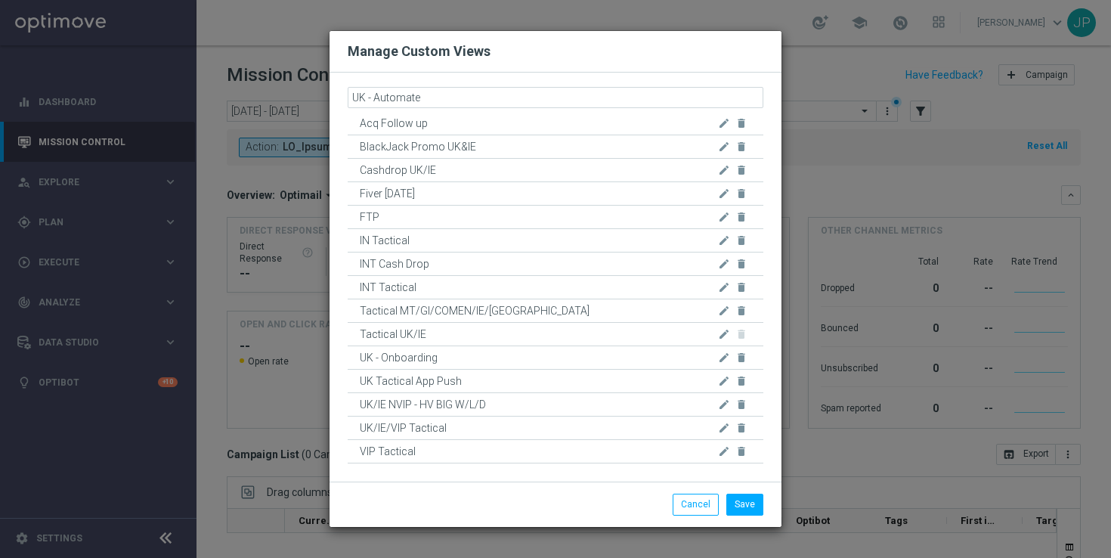
type input "UK - Automated"
click at [759, 505] on button "Save" at bounding box center [744, 504] width 37 height 21
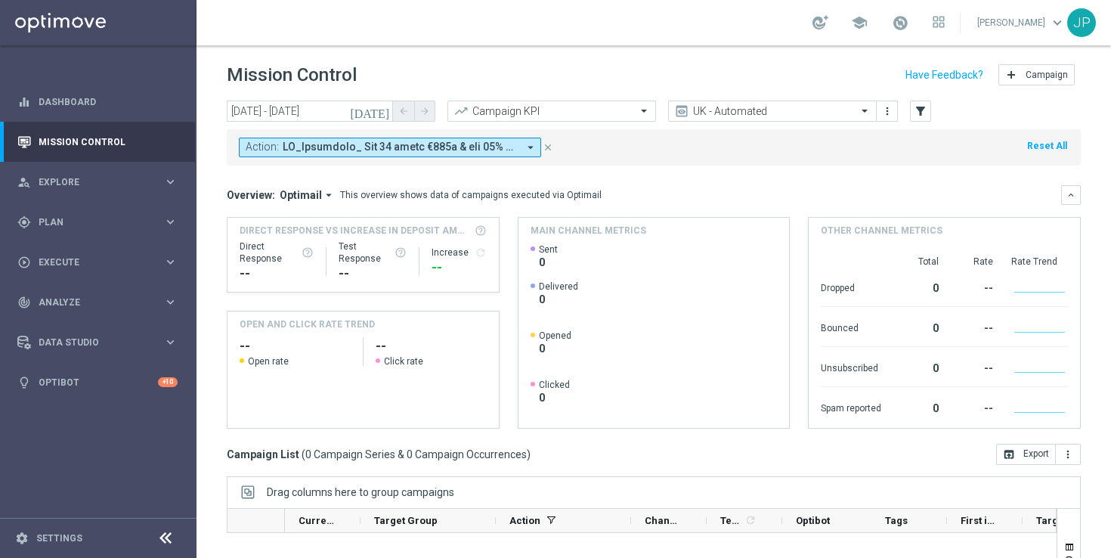
click at [526, 148] on icon "arrow_drop_down" at bounding box center [531, 148] width 14 height 14
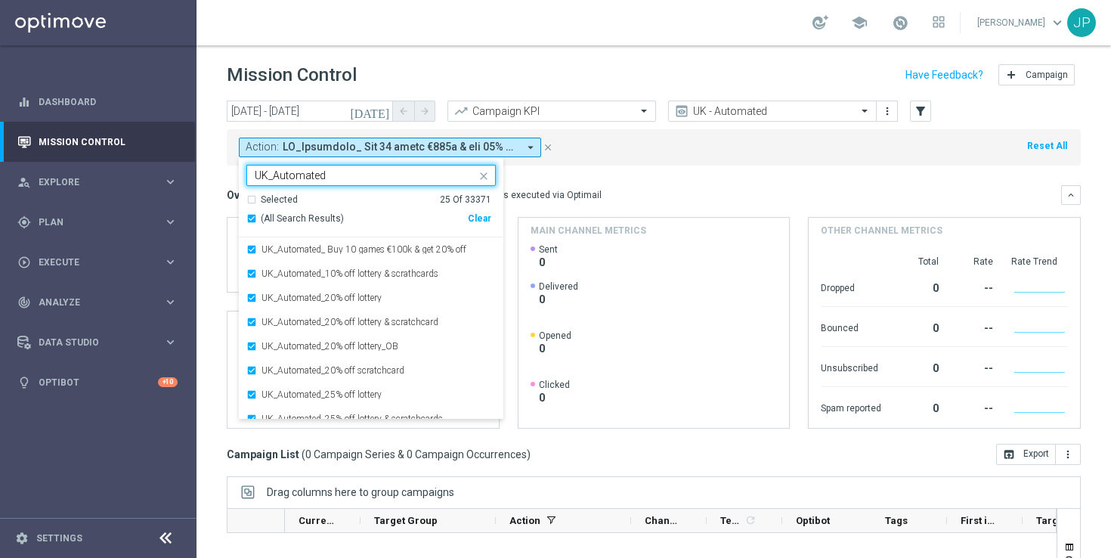
click at [252, 218] on div "(All Search Results)" at bounding box center [356, 218] width 221 height 13
type input "UK_Automated"
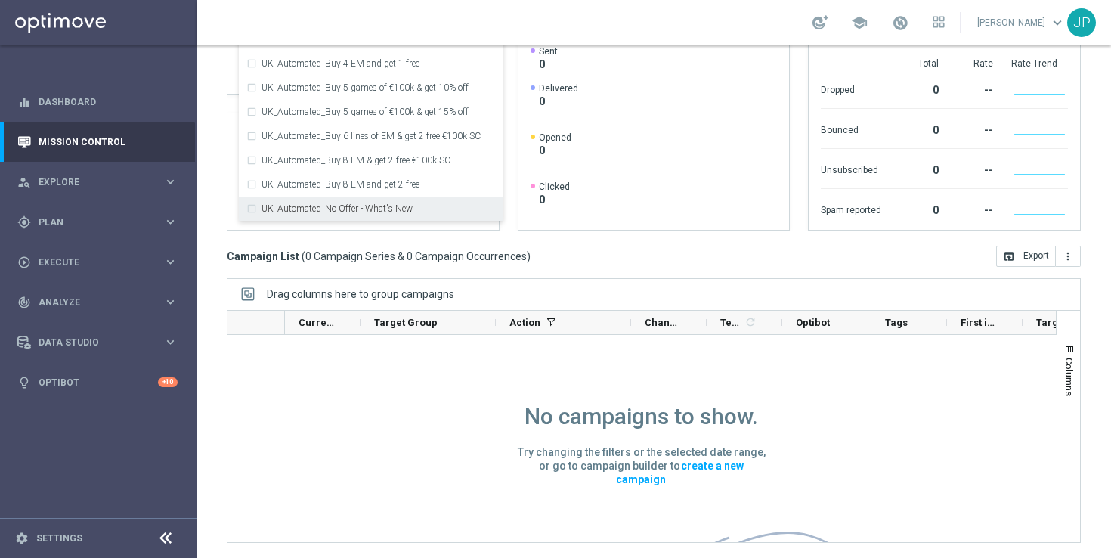
scroll to position [73, 0]
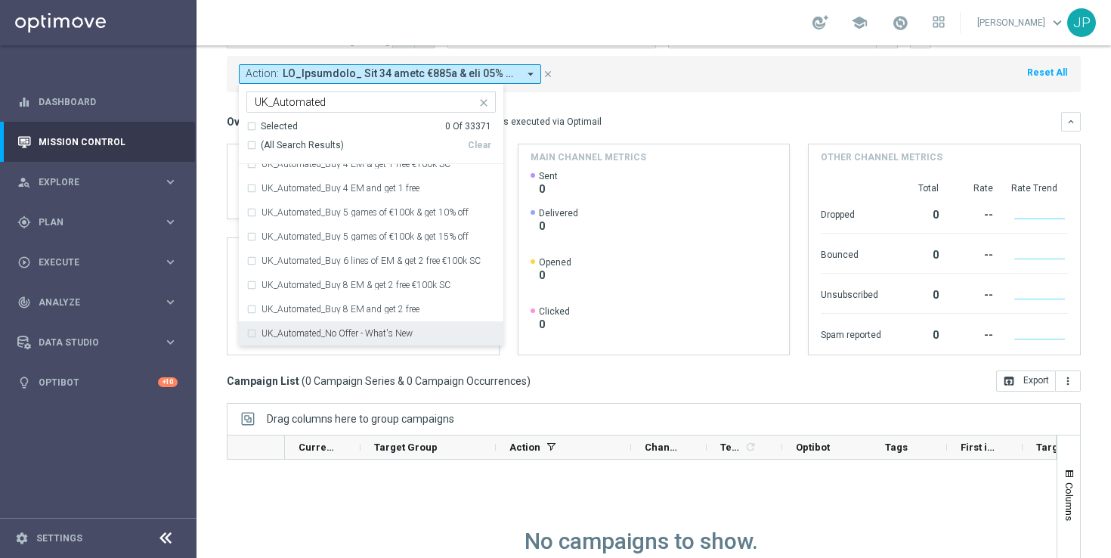
click at [548, 70] on icon "close" at bounding box center [548, 74] width 11 height 11
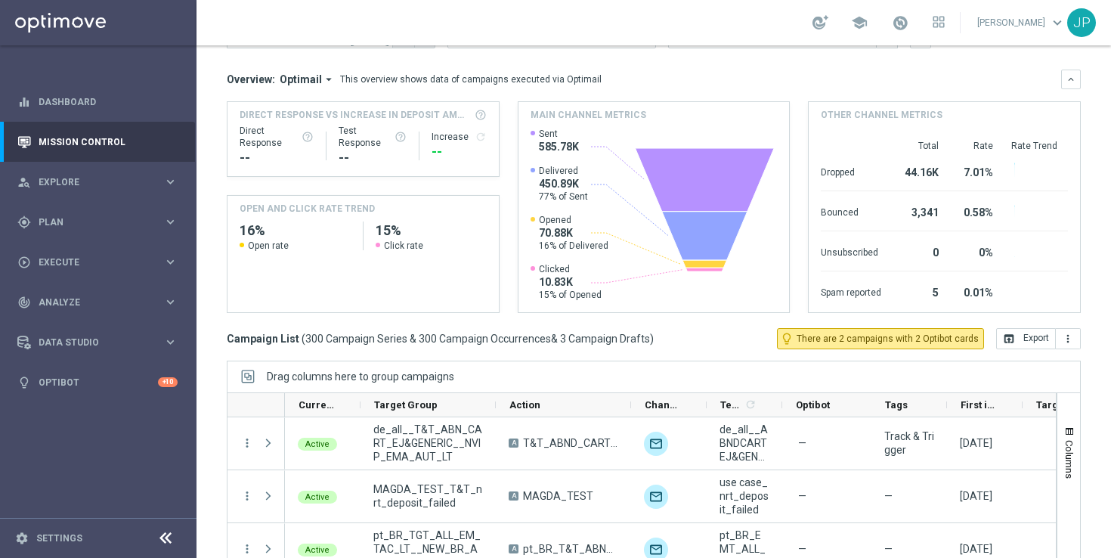
scroll to position [0, 0]
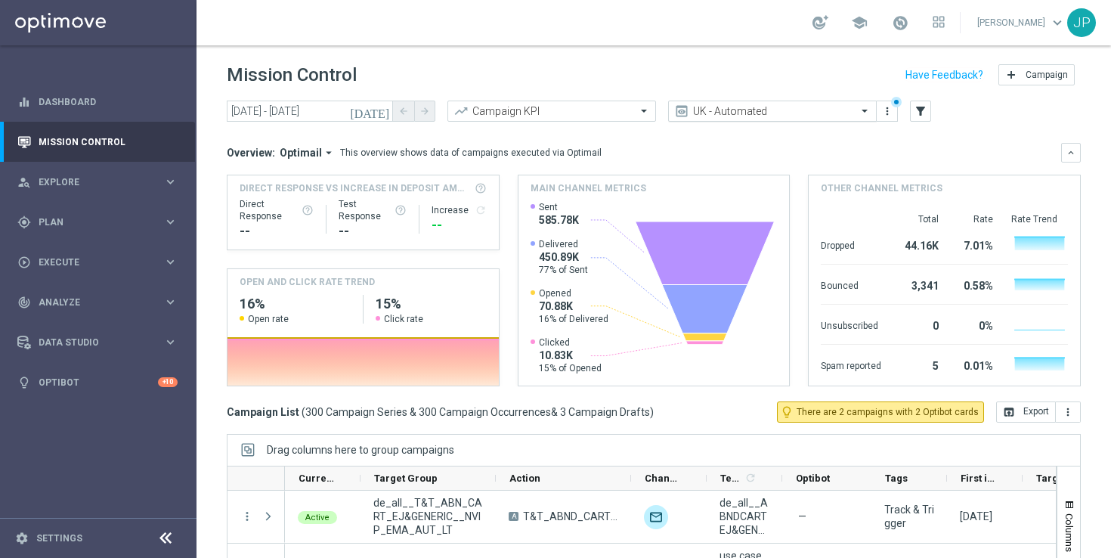
click at [868, 111] on span at bounding box center [866, 110] width 19 height 13
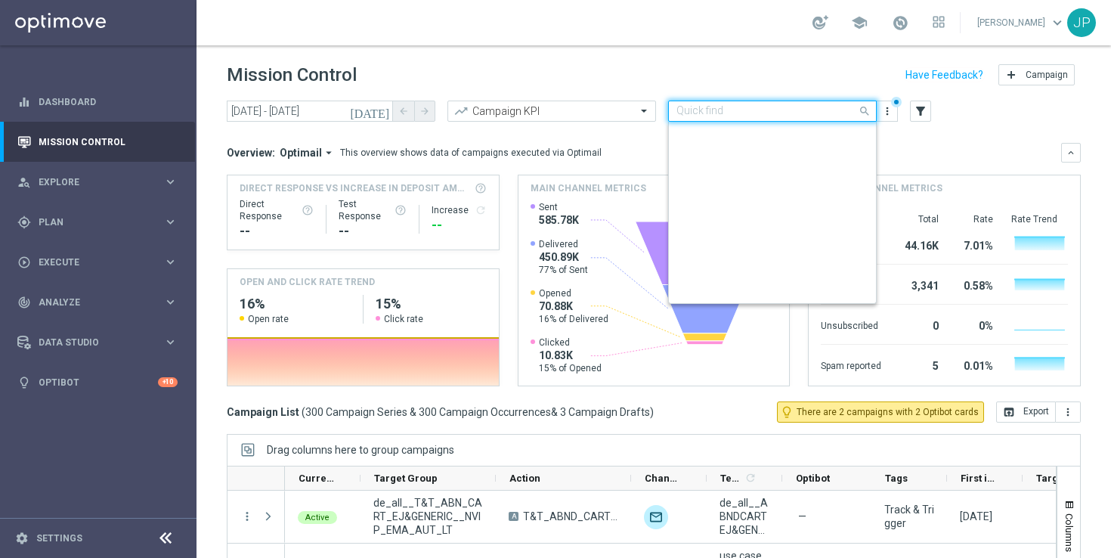
scroll to position [317, 0]
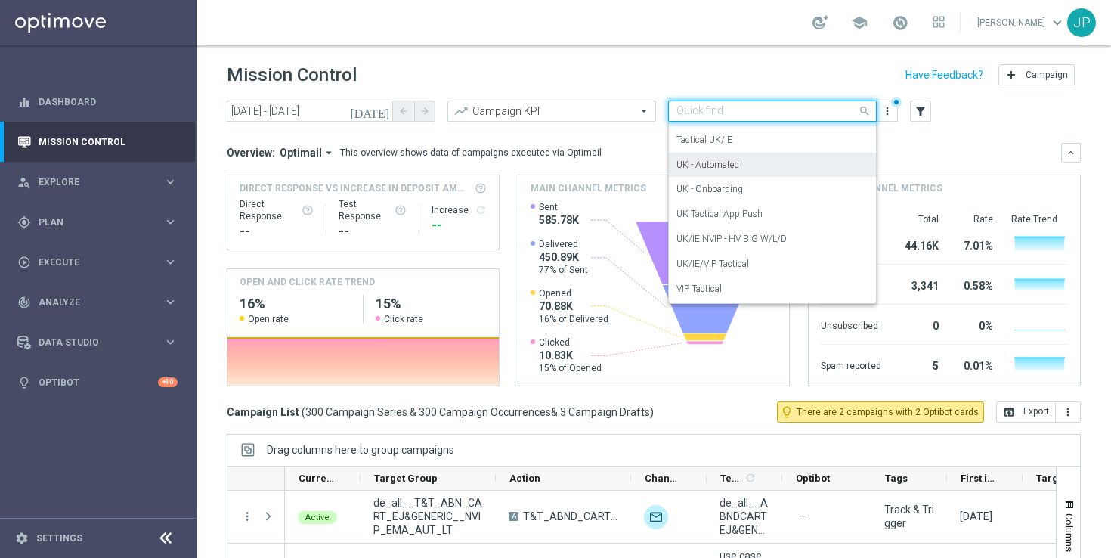
click at [839, 159] on div "UK - Automated" at bounding box center [773, 165] width 192 height 25
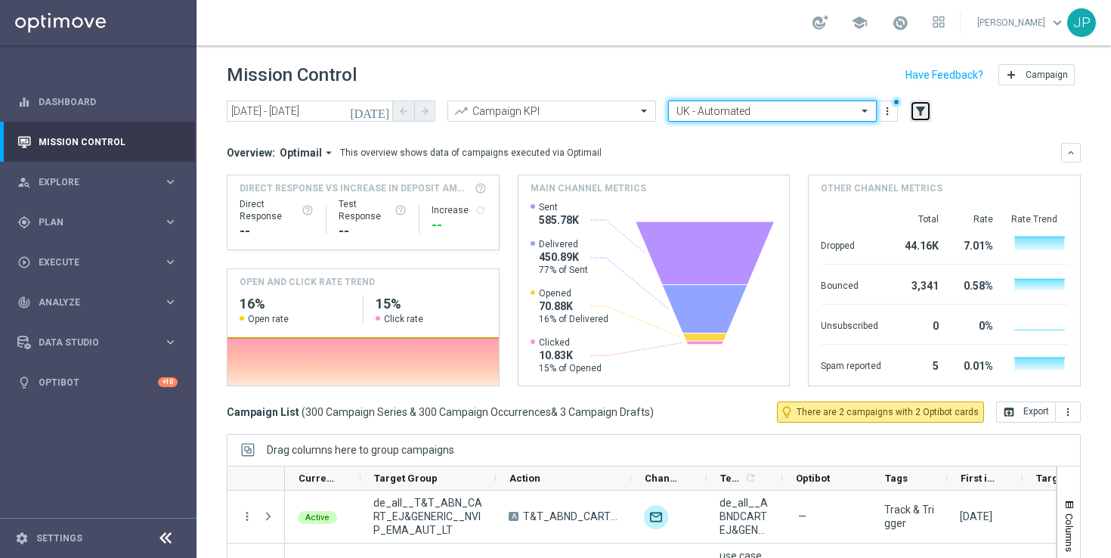
click at [916, 110] on icon "filter_alt" at bounding box center [921, 111] width 14 height 14
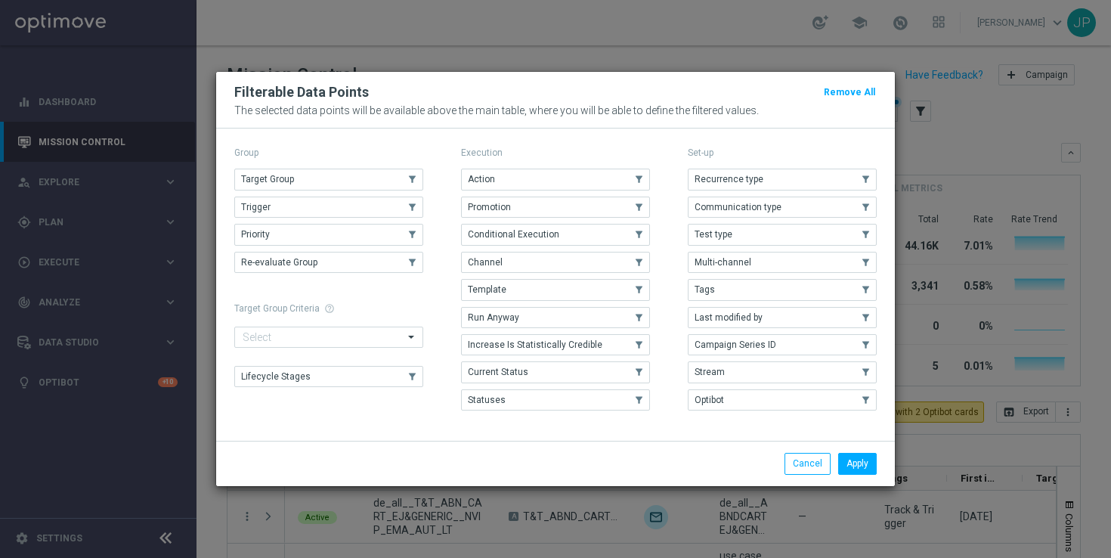
click at [580, 166] on div "Execution Action .cls-1{fill:none;} .cls-1{fill:none;} Promotion .cls-1{fill:no…" at bounding box center [555, 280] width 189 height 274
click at [581, 181] on button "Action" at bounding box center [555, 179] width 189 height 21
click at [869, 469] on button "Apply" at bounding box center [857, 463] width 39 height 21
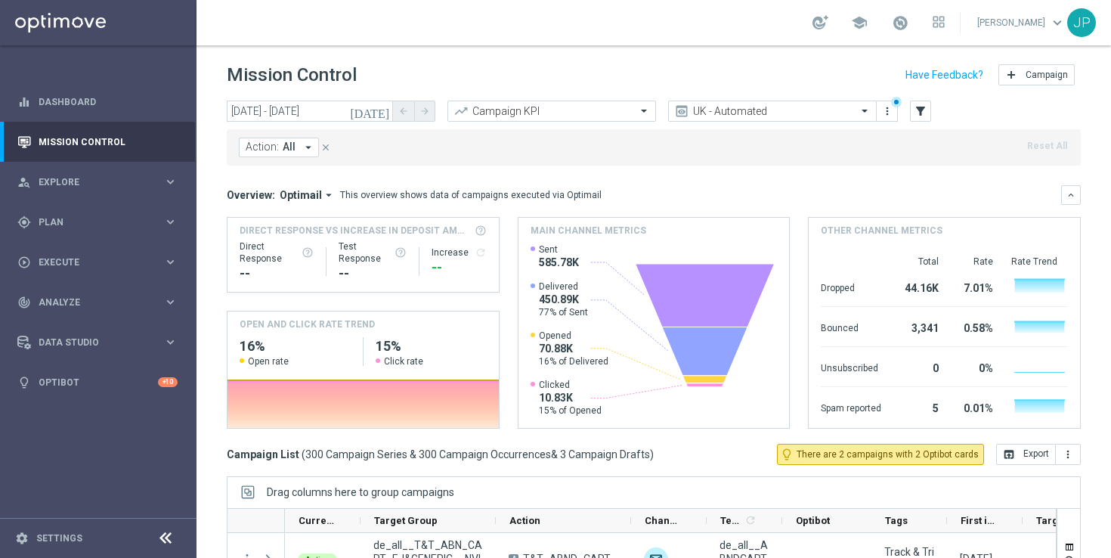
click at [269, 145] on span "Action:" at bounding box center [262, 147] width 33 height 13
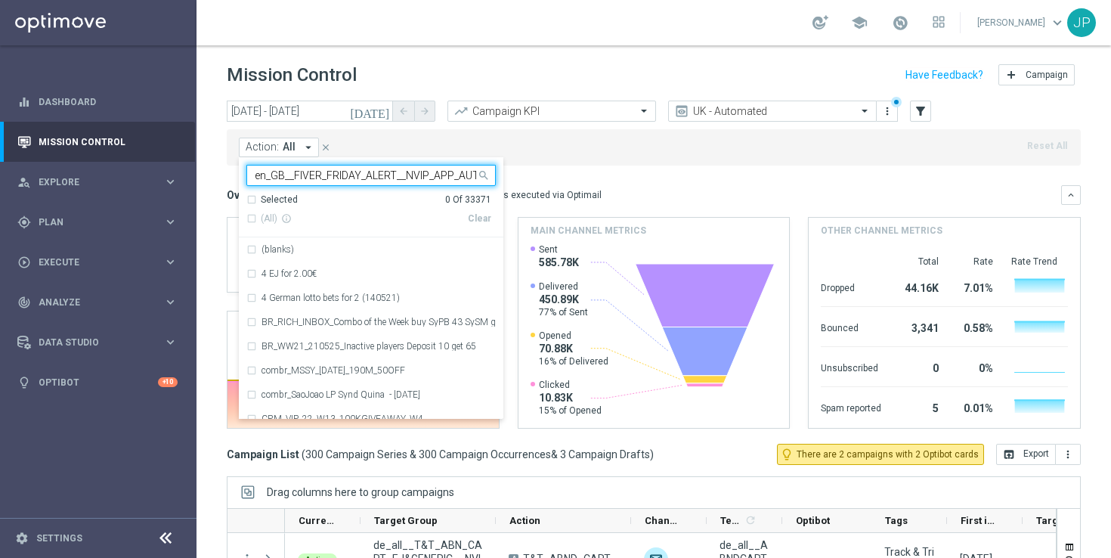
scroll to position [0, 16]
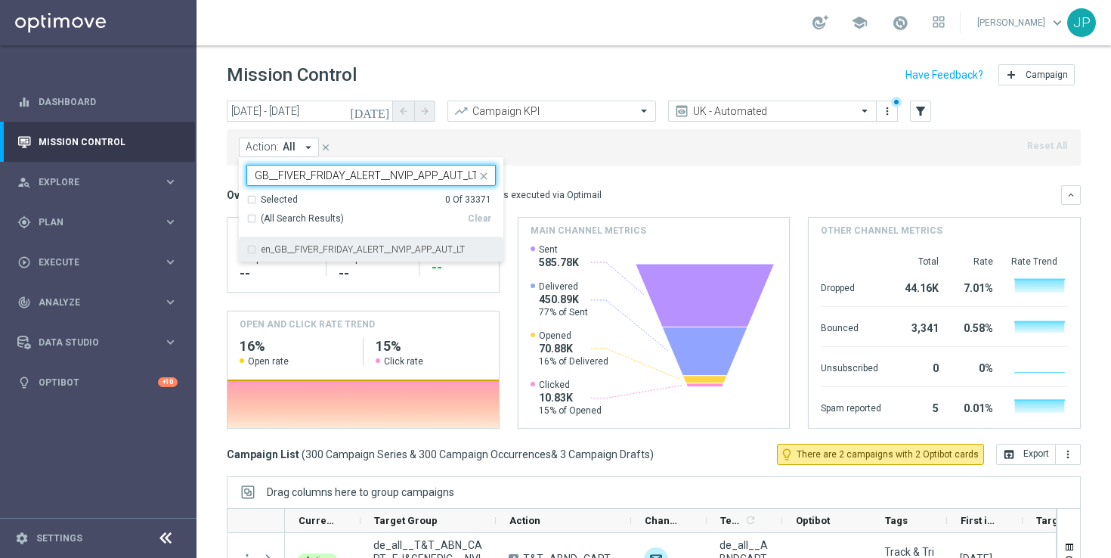
click at [415, 251] on label "en_GB__FIVER_FRIDAY_ALERT__NVIP_APP_AUT_LT" at bounding box center [363, 249] width 203 height 9
type input "en_GB__FIVER_FRIDAY_ALERT__NVIP_APP_AUT_LT"
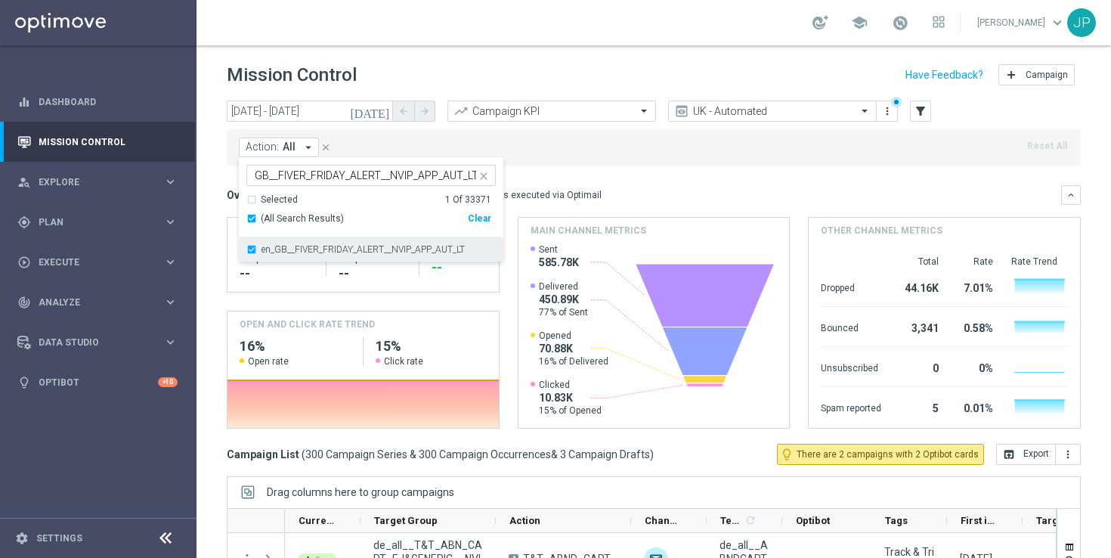
scroll to position [0, 0]
click at [645, 157] on div "Action: All arrow_drop_down en_GB__FIVER_FRIDAY_ALERT__NVIP_APP_AUT_LT en_GB__F…" at bounding box center [654, 147] width 854 height 36
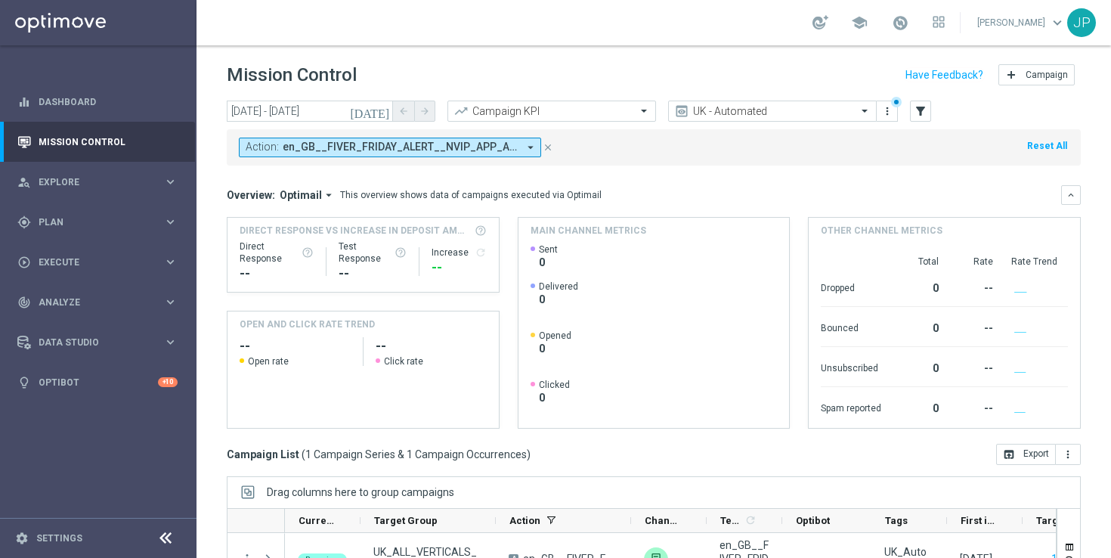
scroll to position [198, 0]
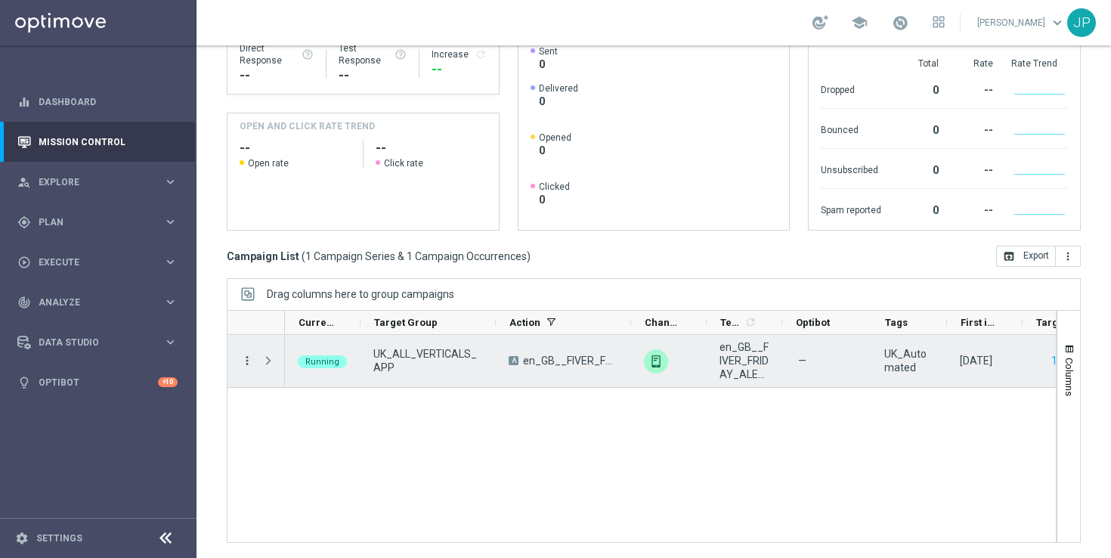
click at [245, 361] on icon "more_vert" at bounding box center [247, 361] width 14 height 14
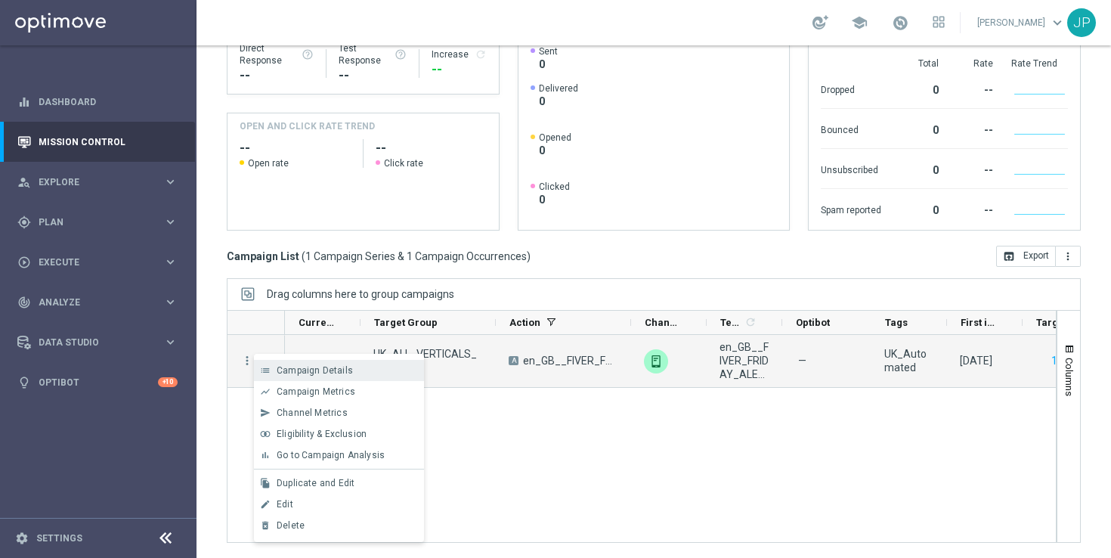
click at [310, 367] on span "Campaign Details" at bounding box center [315, 370] width 76 height 11
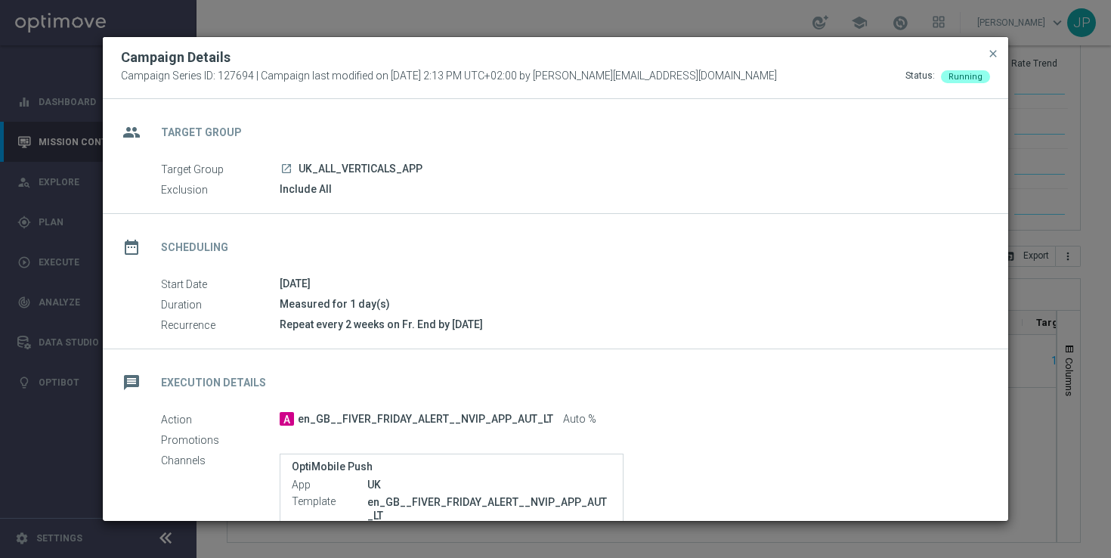
scroll to position [175, 0]
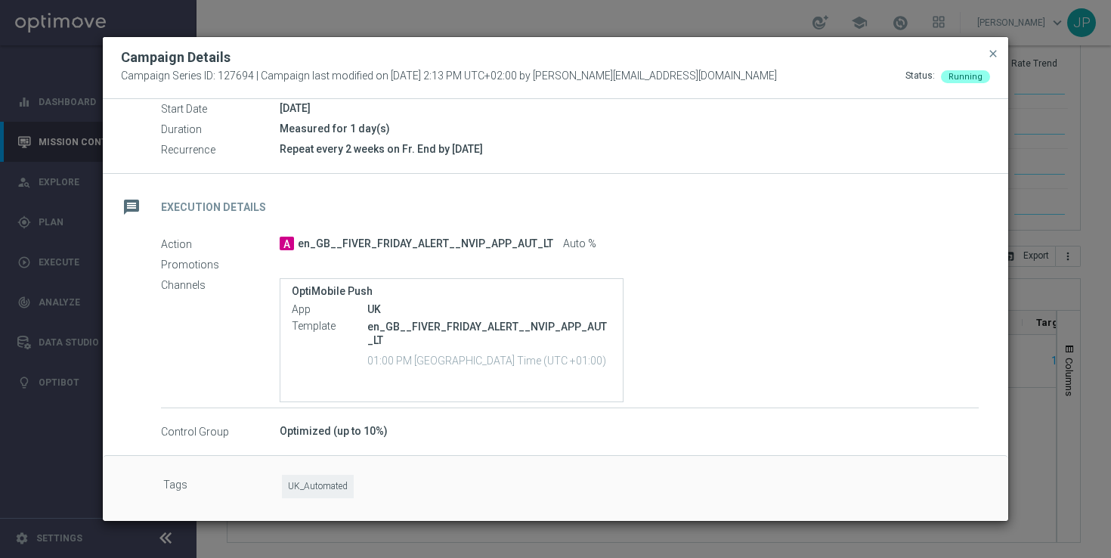
click at [324, 485] on span "UK_Automated" at bounding box center [318, 486] width 72 height 23
copy span "UK_Automated"
click at [995, 50] on span "close" at bounding box center [993, 54] width 12 height 12
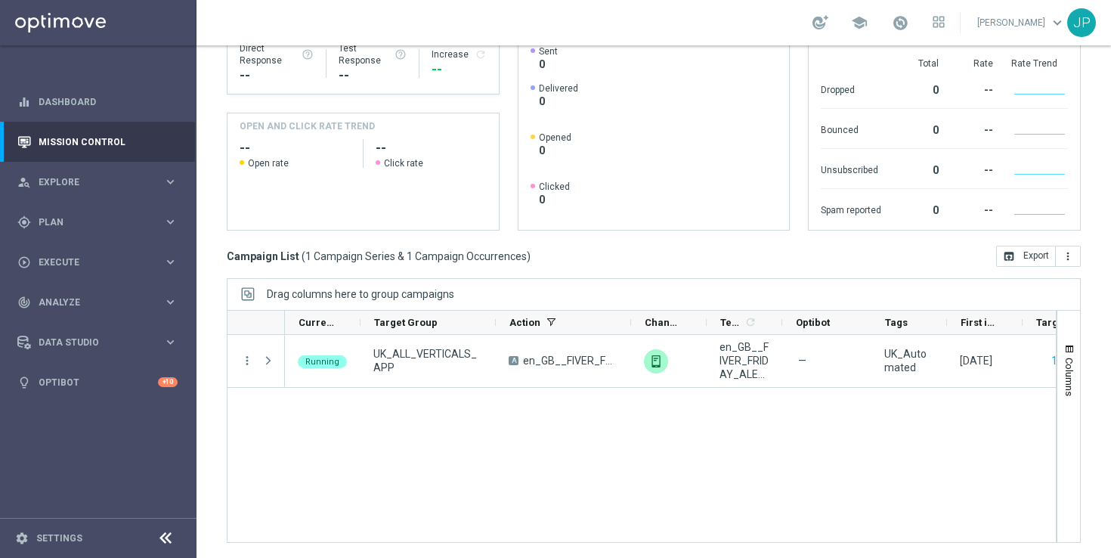
scroll to position [0, 0]
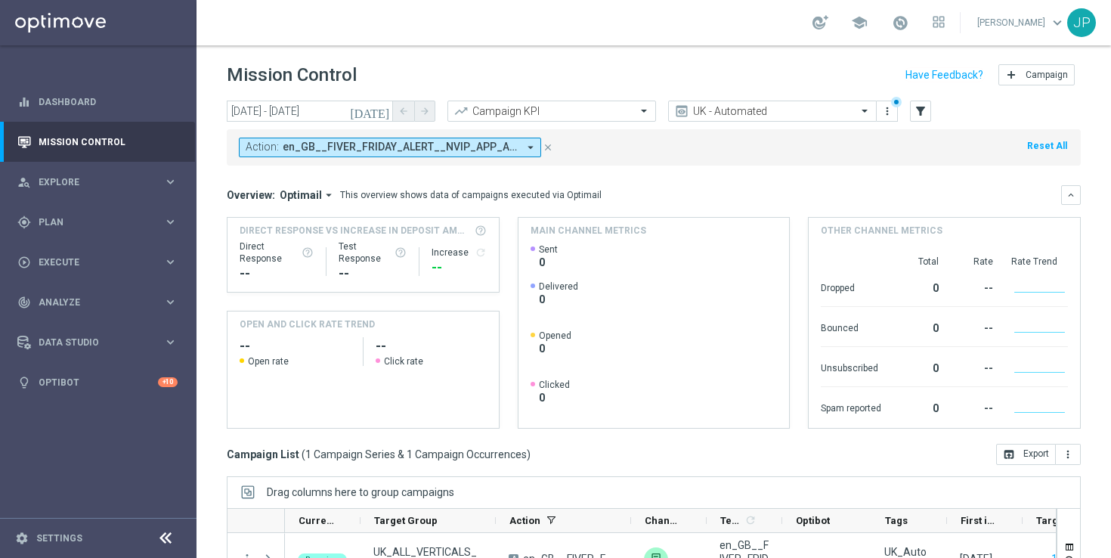
click at [547, 147] on icon "close" at bounding box center [548, 147] width 11 height 11
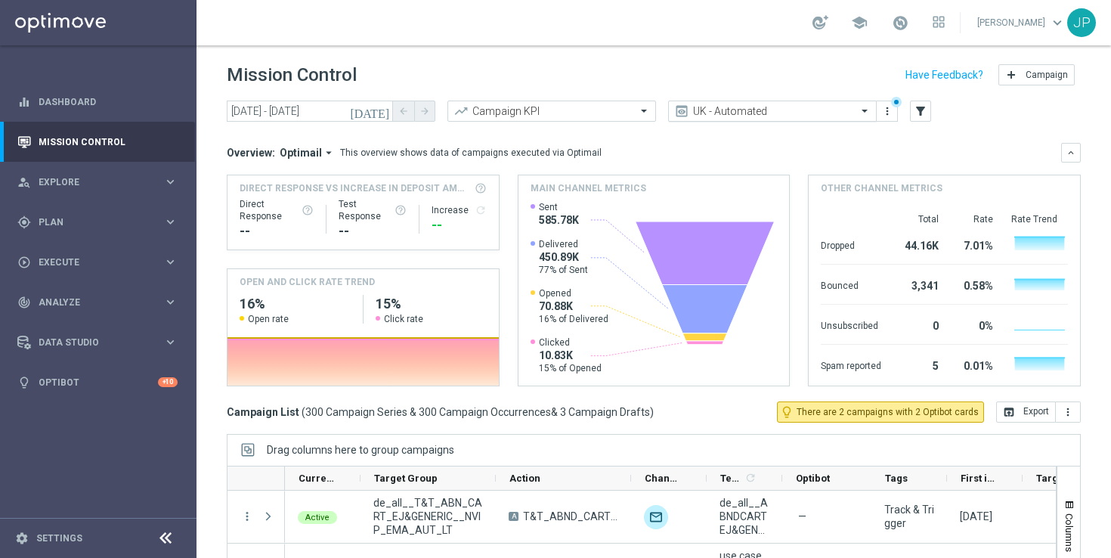
click at [831, 111] on input "text" at bounding box center [758, 111] width 162 height 13
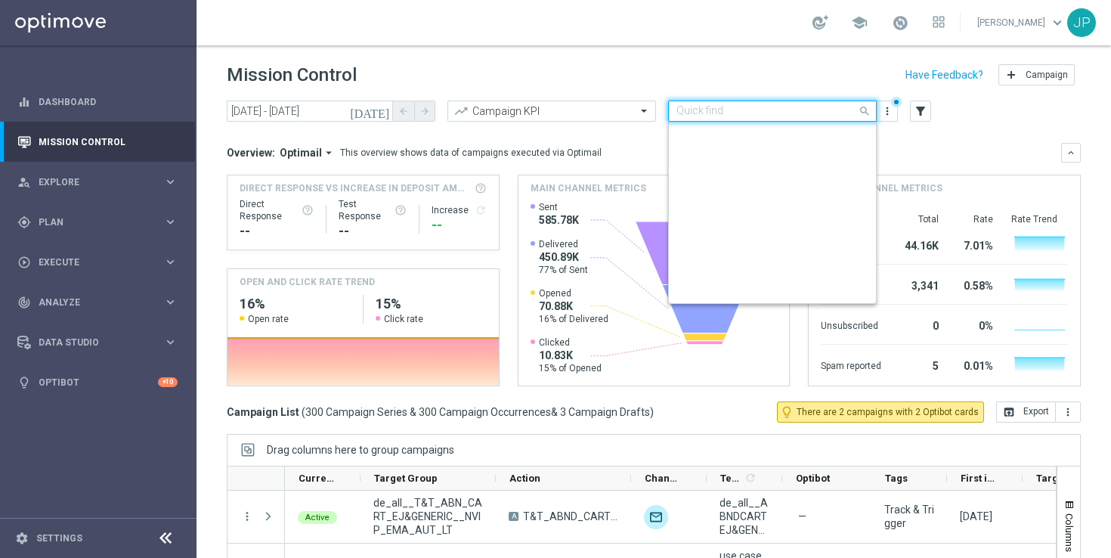
scroll to position [317, 0]
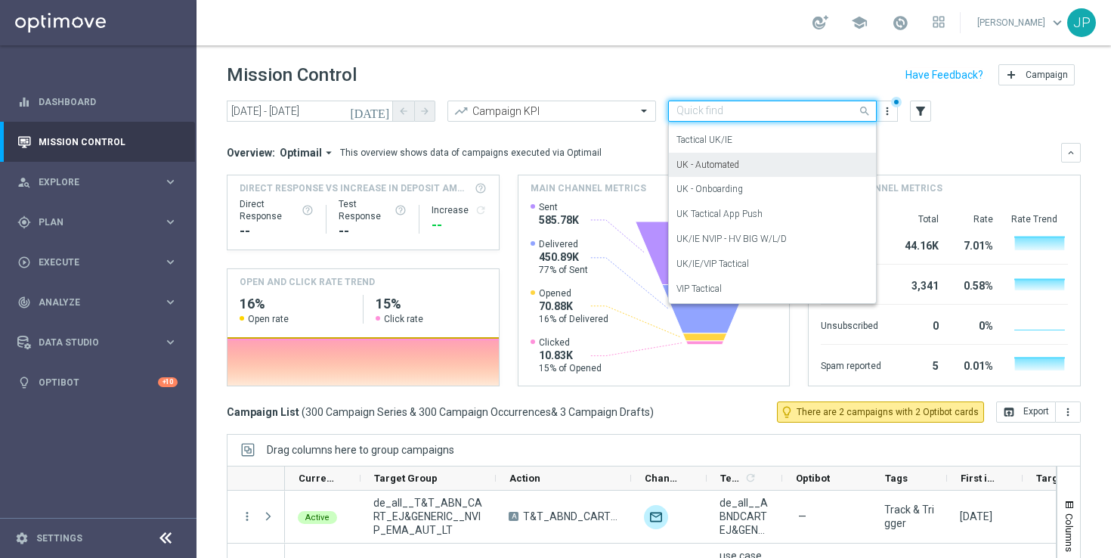
click at [817, 166] on div "UK - Automated" at bounding box center [773, 165] width 192 height 25
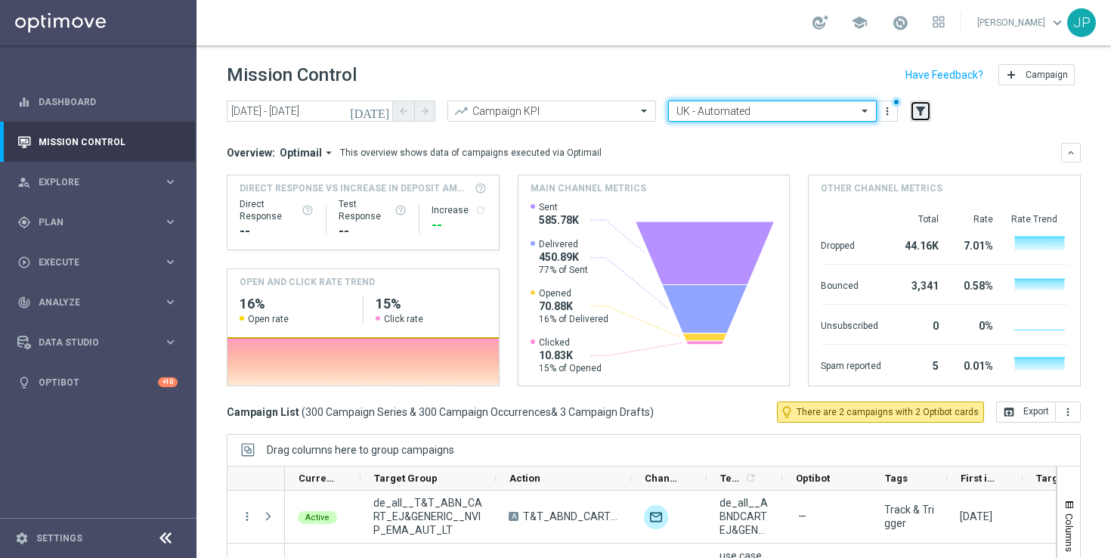
click at [922, 107] on icon "filter_alt" at bounding box center [921, 111] width 14 height 14
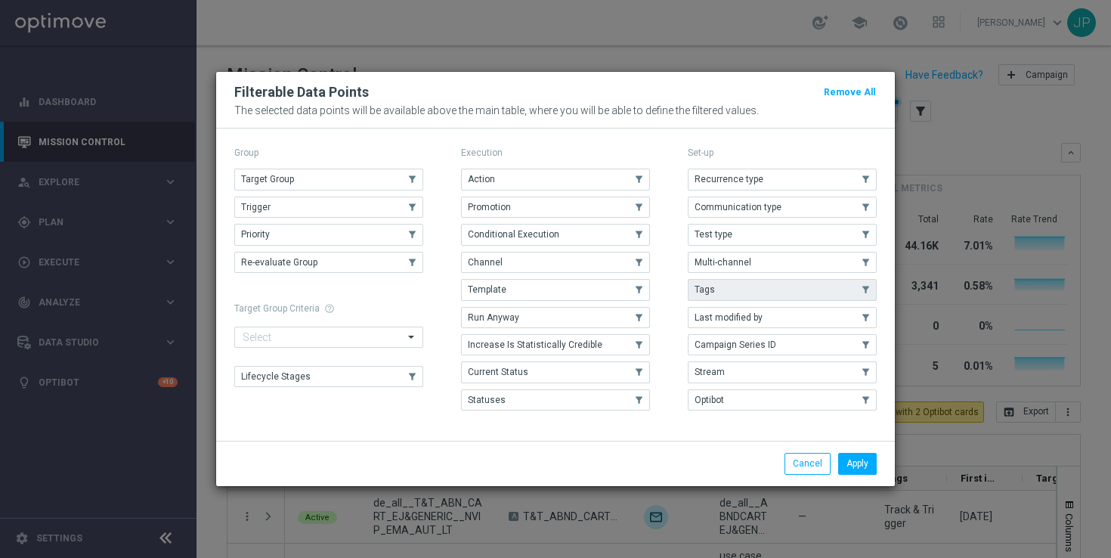
click at [751, 287] on button "Tags" at bounding box center [782, 289] width 189 height 21
click at [858, 459] on button "Apply" at bounding box center [857, 463] width 39 height 21
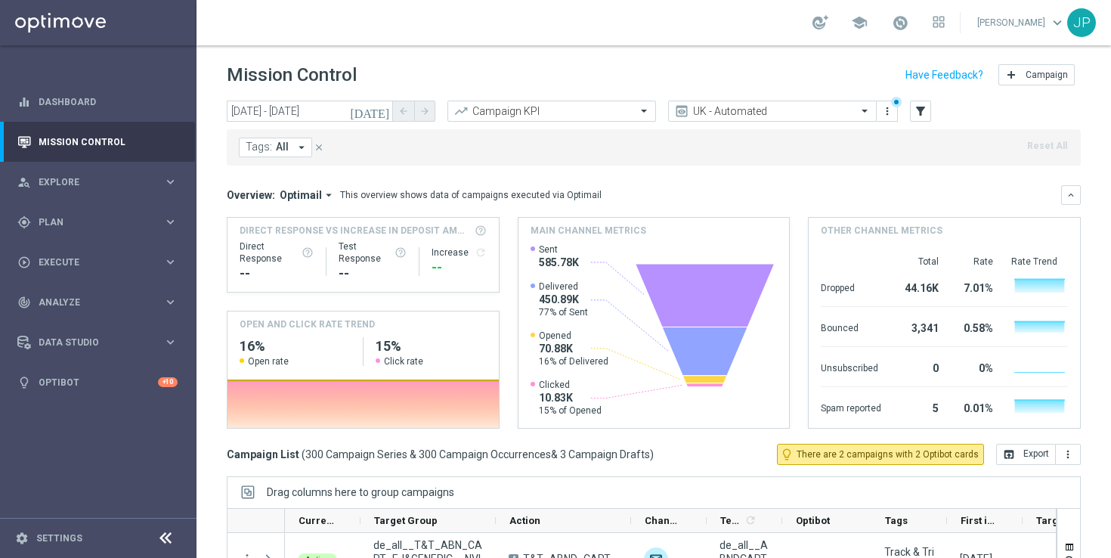
click at [289, 149] on button "Tags: All arrow_drop_down" at bounding box center [275, 148] width 73 height 20
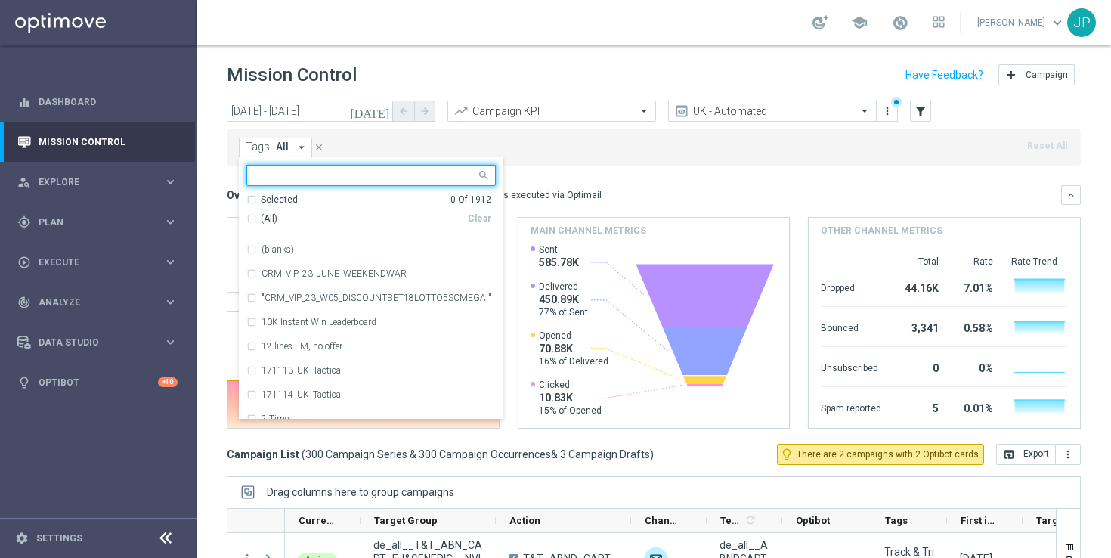
click at [277, 171] on input "text" at bounding box center [365, 175] width 221 height 13
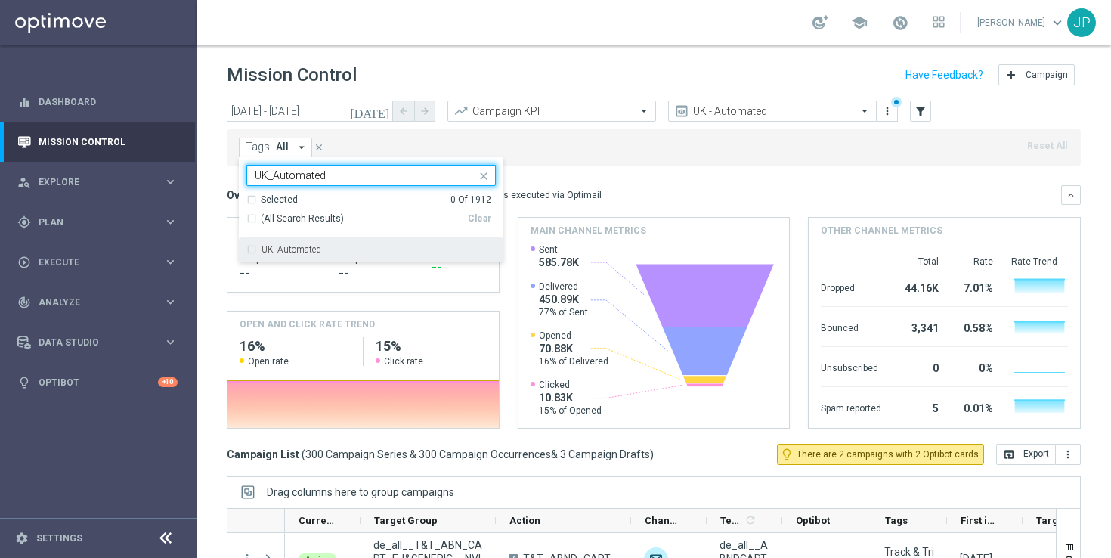
click at [305, 243] on div "UK_Automated" at bounding box center [370, 249] width 249 height 24
type input "UK_Automated"
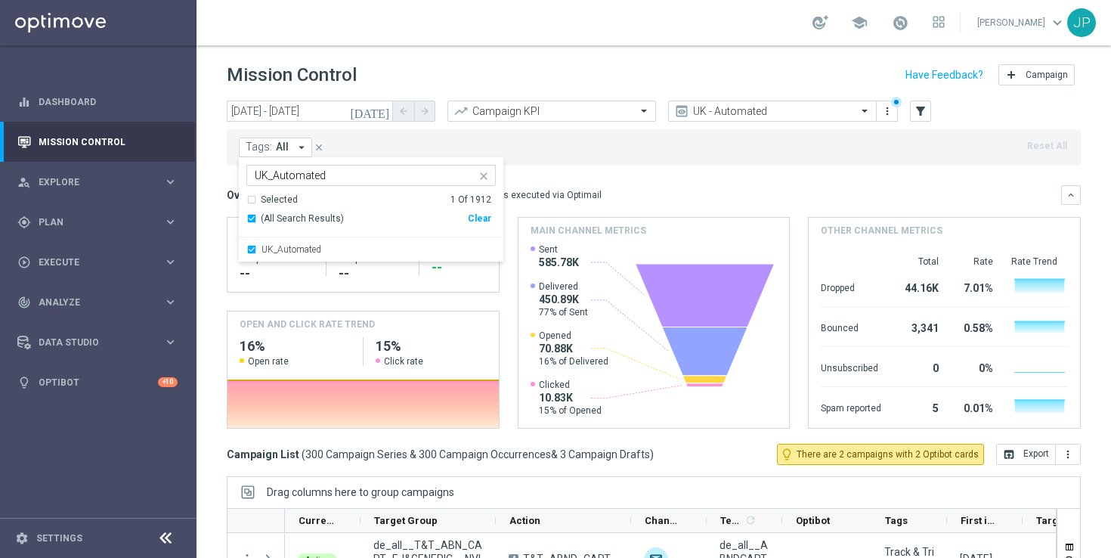
click at [673, 181] on mini-dashboard "Overview: Optimail arrow_drop_down This overview shows data of campaigns execut…" at bounding box center [654, 305] width 854 height 278
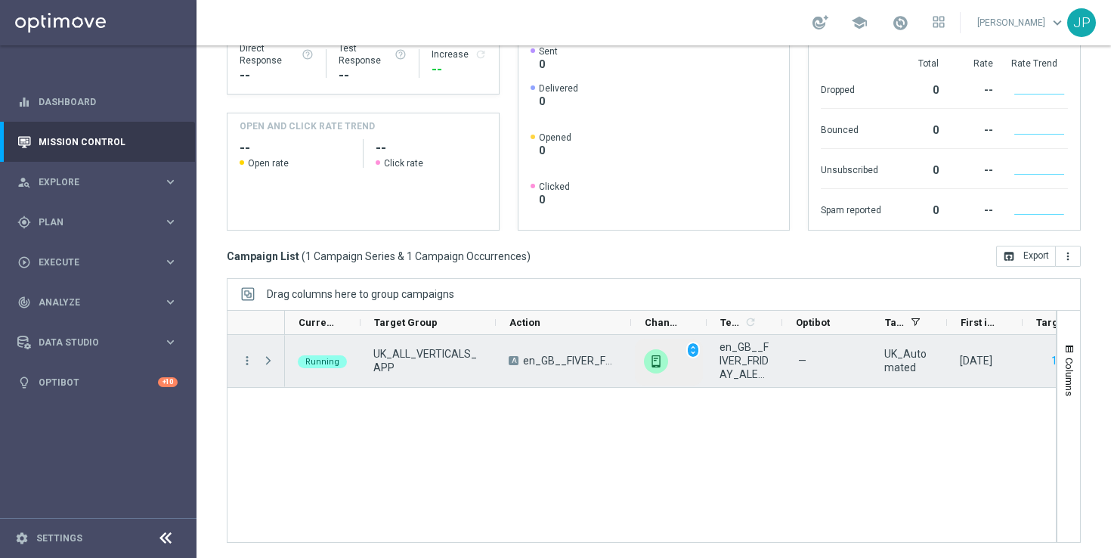
scroll to position [0, 0]
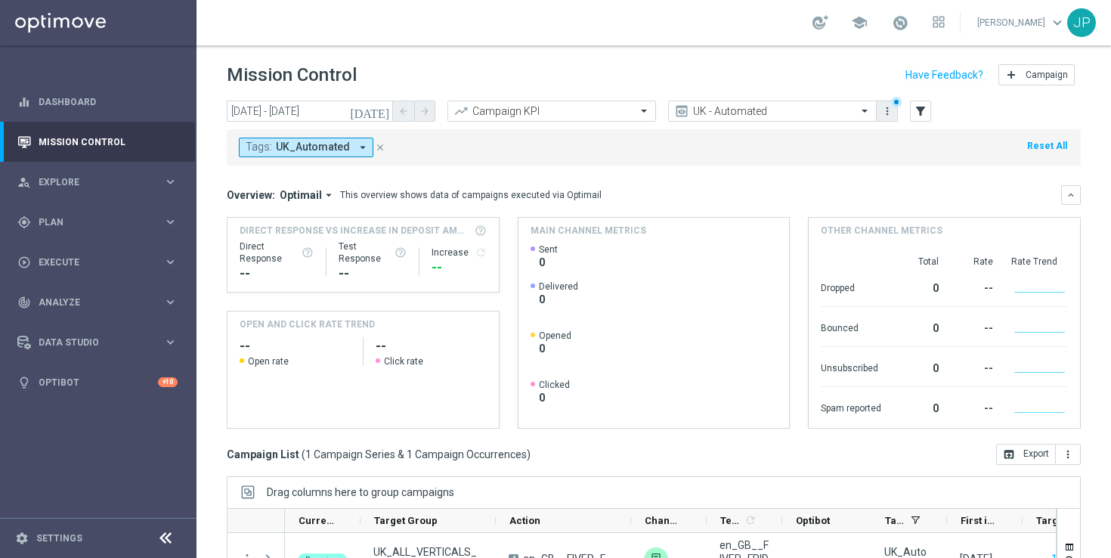
click at [884, 116] on icon "more_vert" at bounding box center [887, 111] width 12 height 12
click at [927, 138] on div "Save view" at bounding box center [967, 139] width 137 height 11
